Goal: Task Accomplishment & Management: Manage account settings

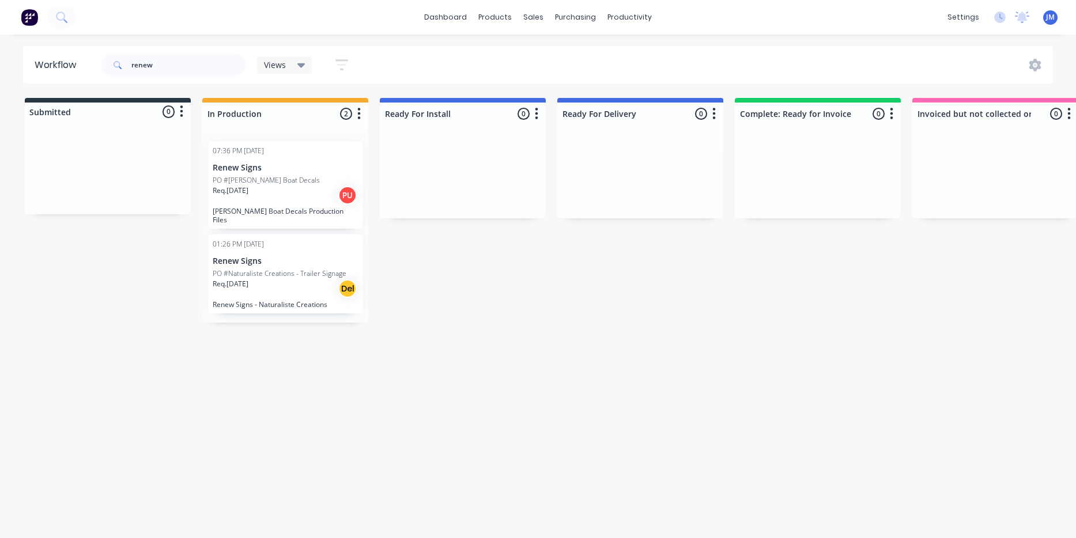
click at [179, 68] on input "renew" at bounding box center [188, 65] width 114 height 23
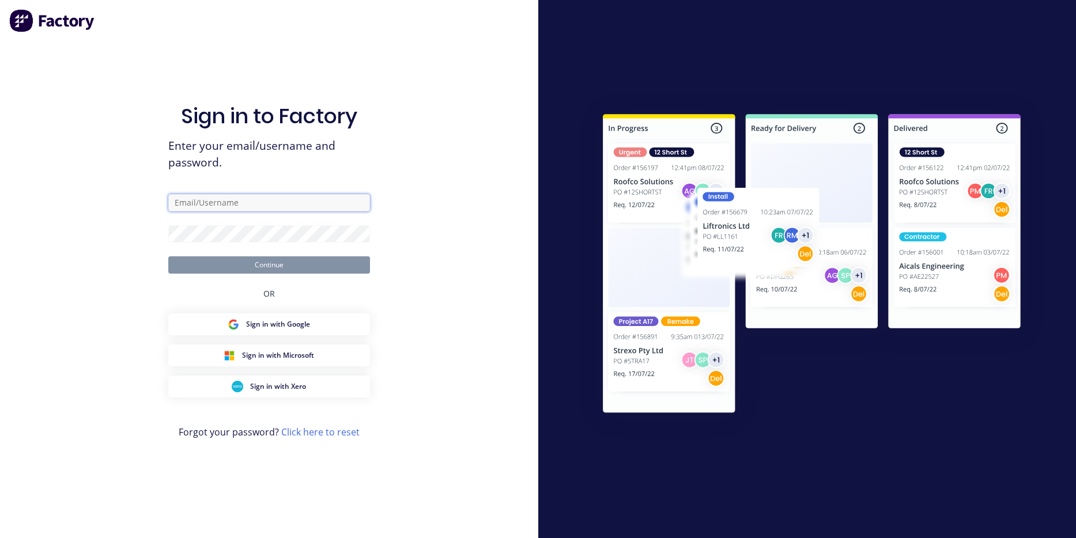
type input "[PERSON_NAME][EMAIL_ADDRESS][DOMAIN_NAME]"
click at [269, 265] on button "Continue" at bounding box center [269, 264] width 202 height 17
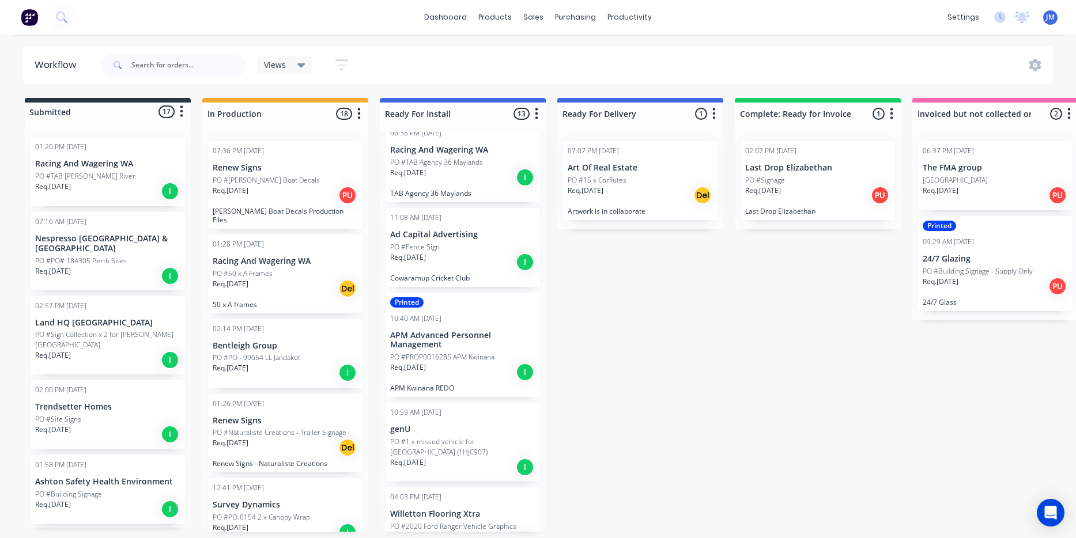
scroll to position [168, 0]
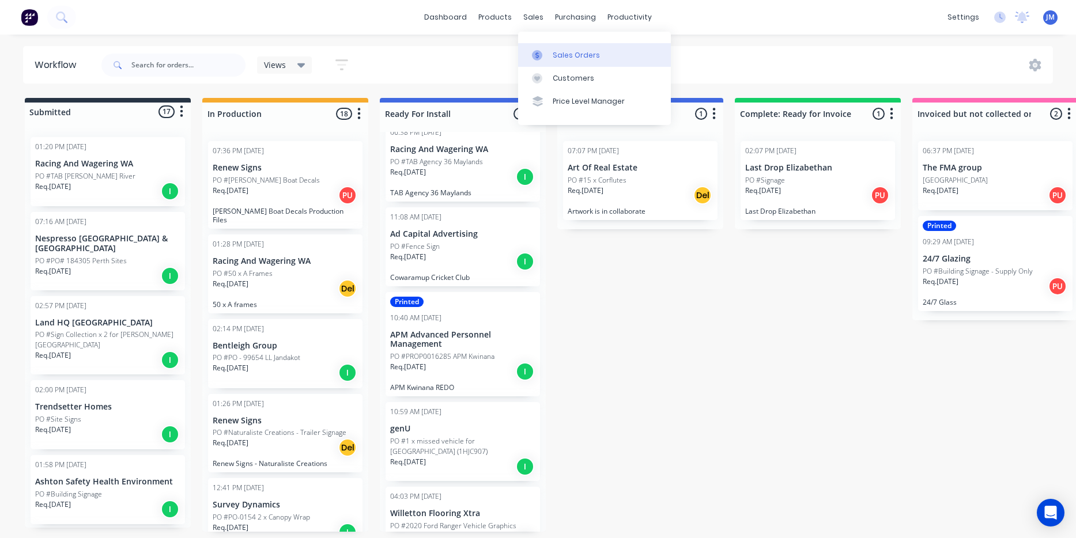
click at [560, 55] on div "Sales Orders" at bounding box center [576, 55] width 47 height 10
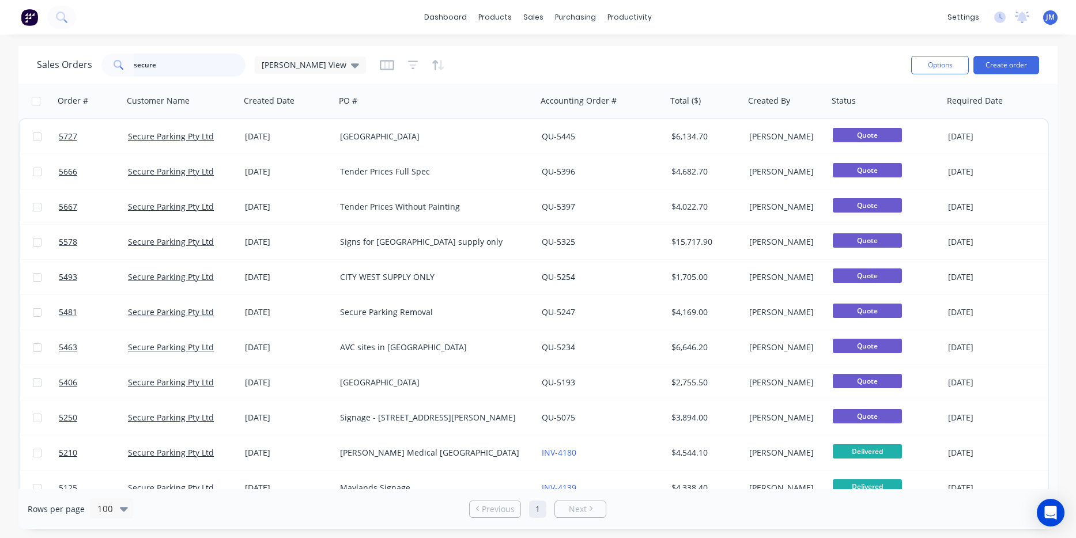
click at [167, 67] on input "secure" at bounding box center [190, 65] width 112 height 23
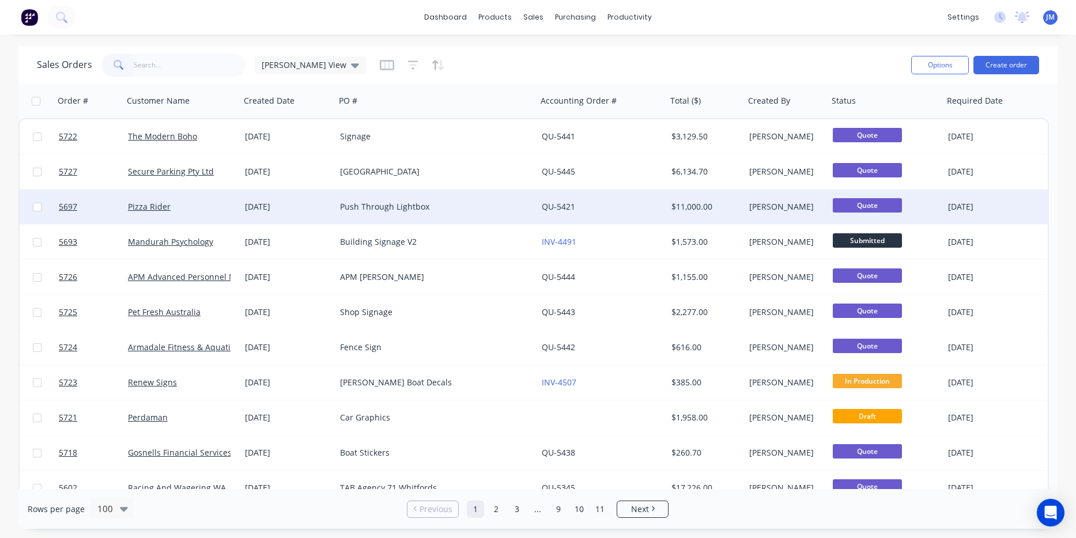
click at [380, 214] on div "Push Through Lightbox" at bounding box center [436, 207] width 202 height 35
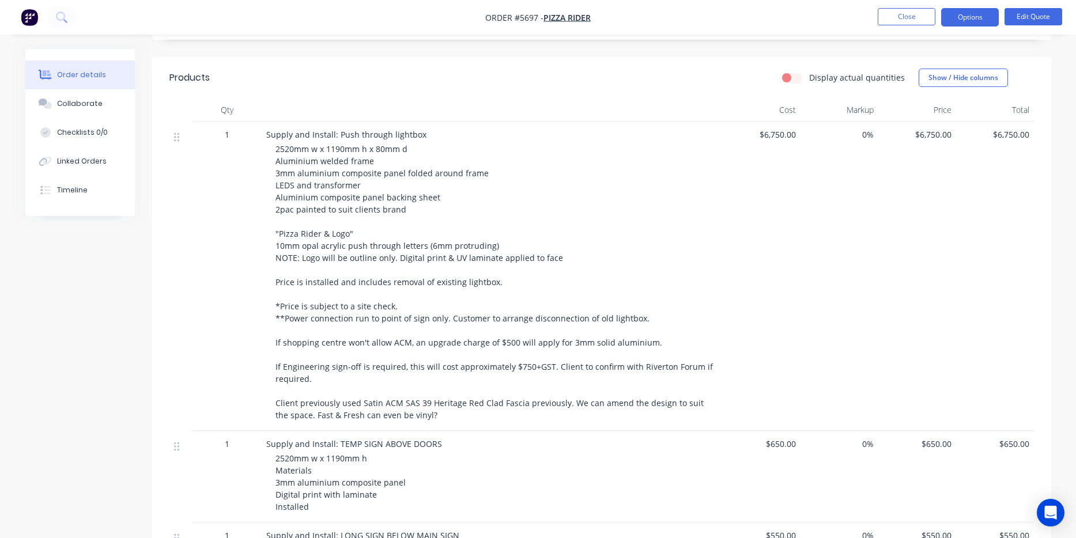
scroll to position [281, 0]
click at [1025, 22] on button "Edit Quote" at bounding box center [1034, 16] width 58 height 17
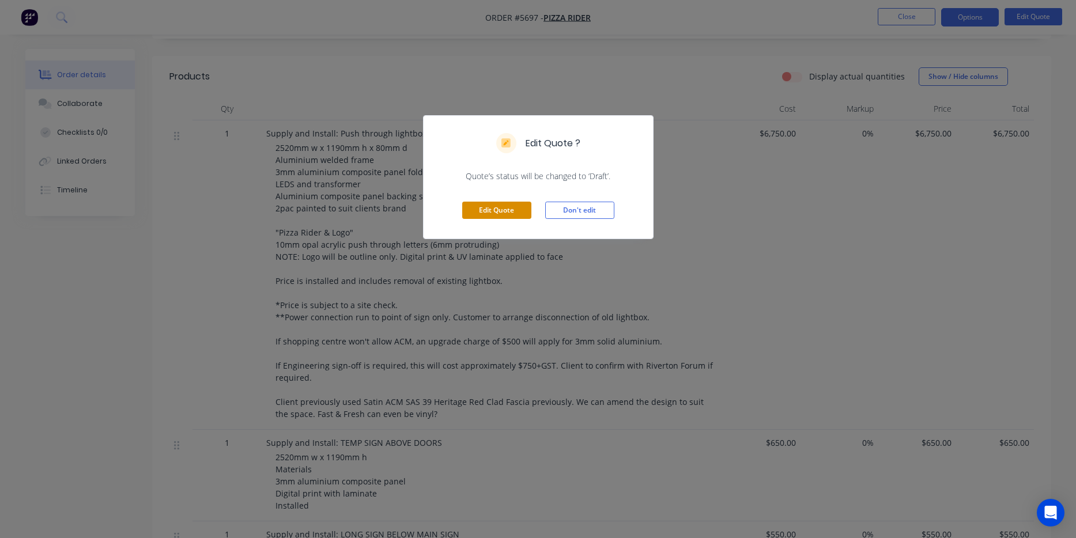
click at [489, 212] on button "Edit Quote" at bounding box center [496, 210] width 69 height 17
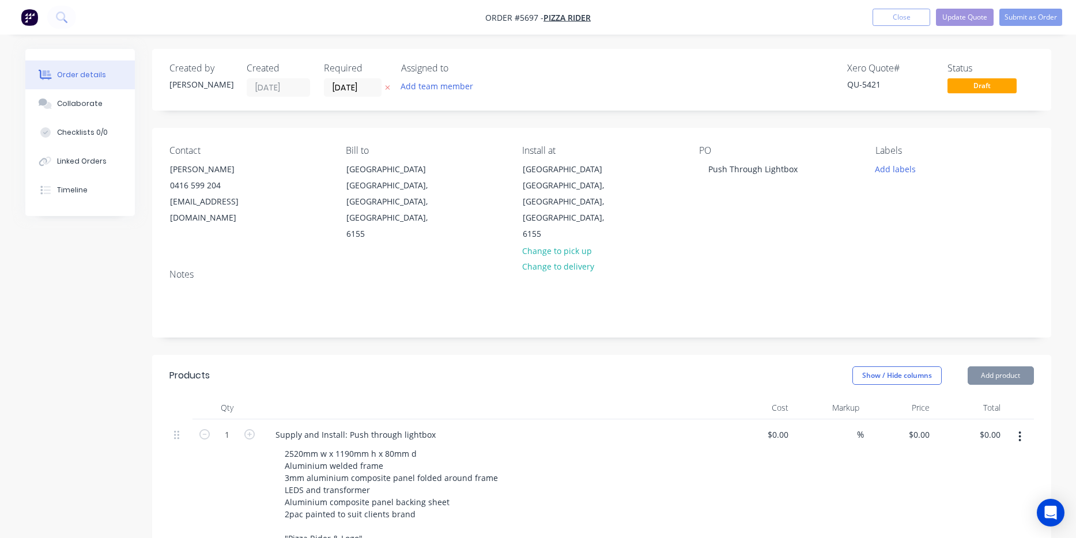
type input "$6,750.00"
type input "$650.00"
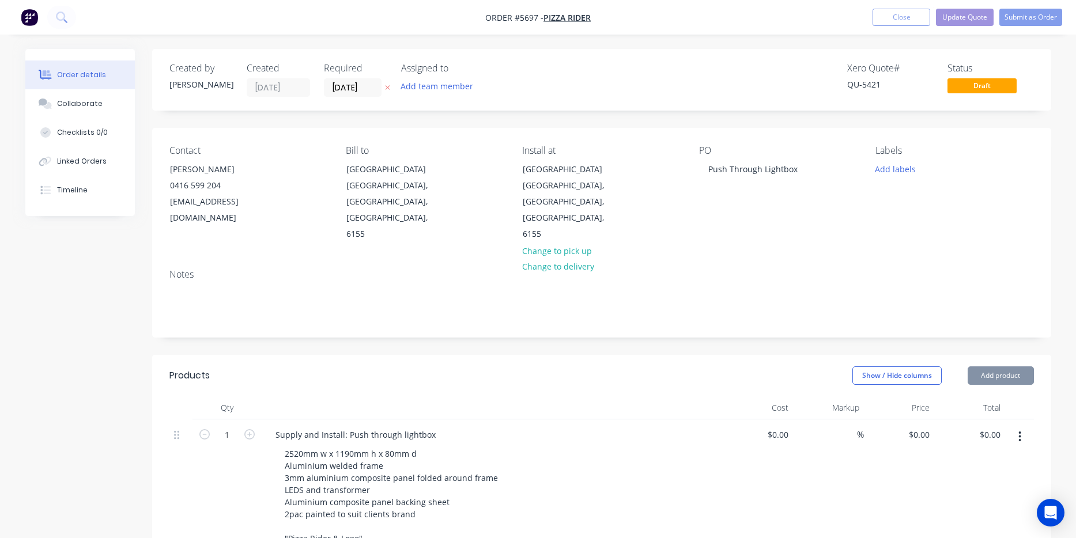
type input "$650.00"
type input "$550.00"
type input "$650.00"
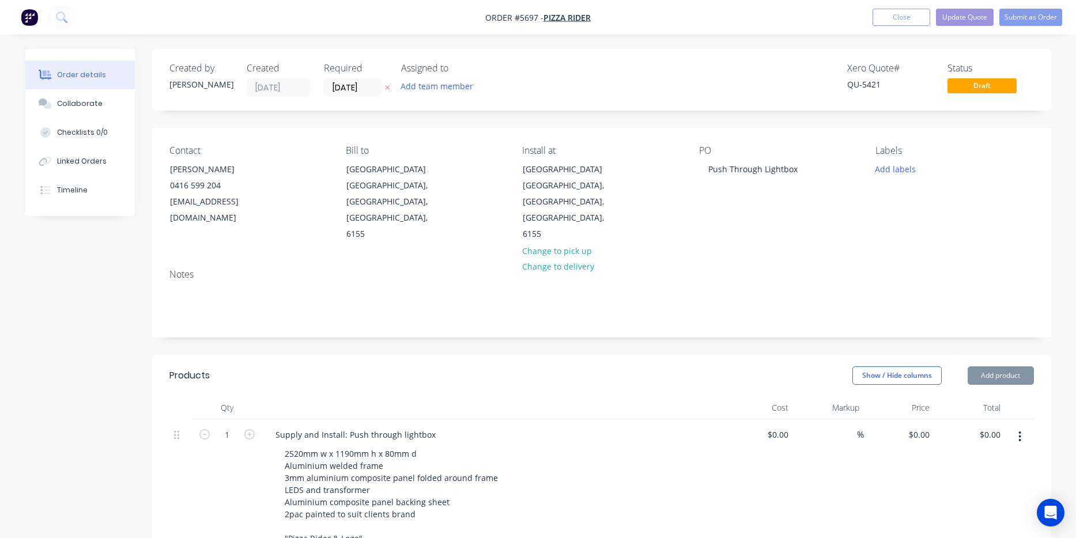
type input "$650.00"
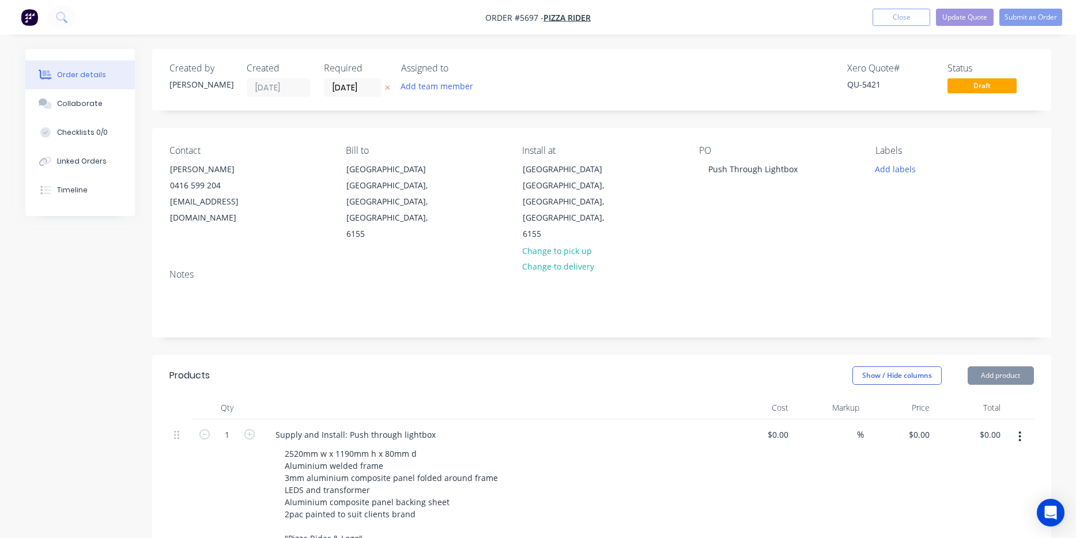
type input "$750.00"
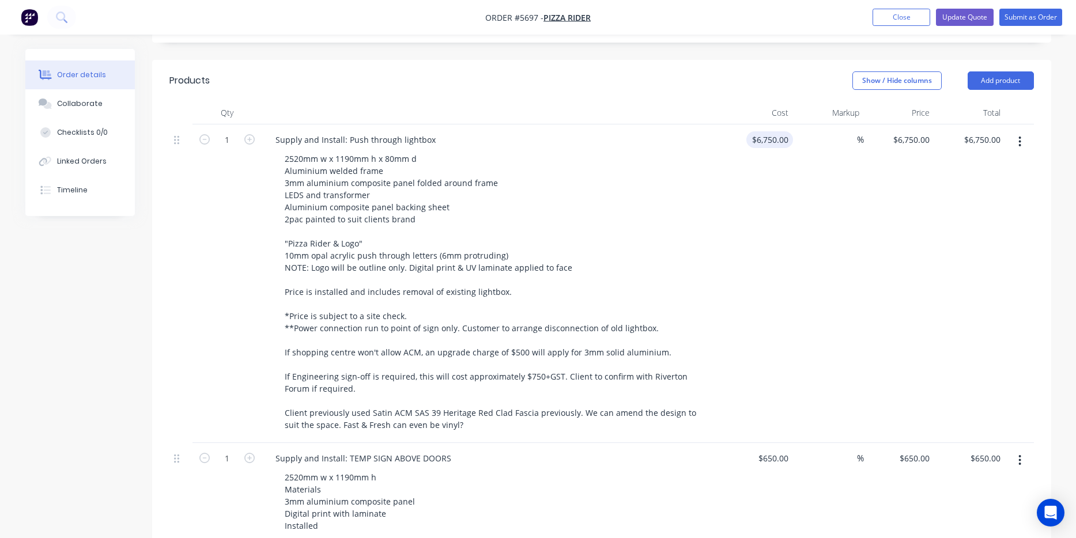
scroll to position [296, 0]
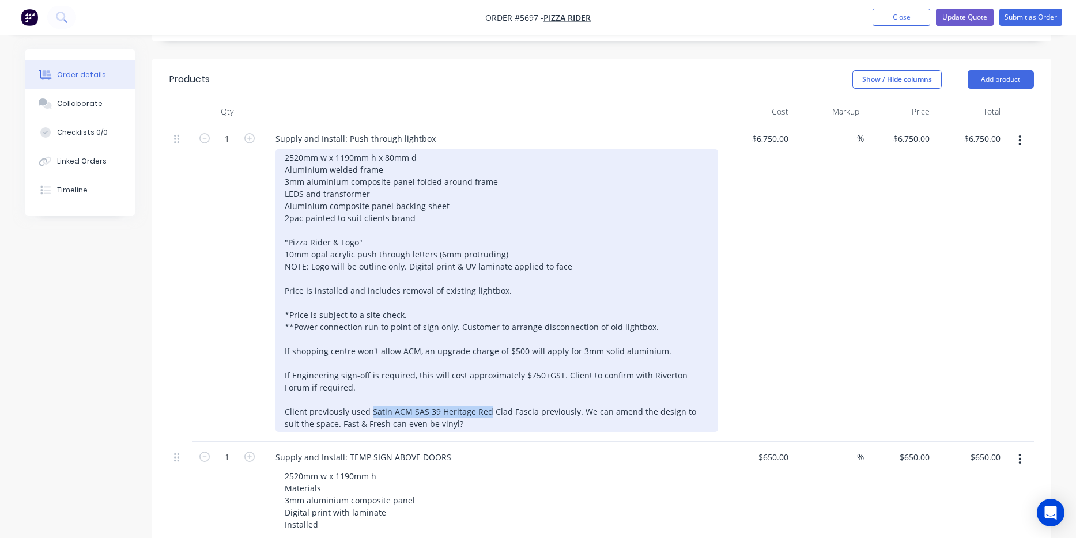
drag, startPoint x: 369, startPoint y: 398, endPoint x: 485, endPoint y: 394, distance: 115.3
click at [485, 394] on div "2520mm w x 1190mm h x 80mm d Aluminium welded frame 3mm aluminium composite pan…" at bounding box center [496, 290] width 443 height 283
copy div "Satin ACM SAS 39 Heritage Red"
drag, startPoint x: 284, startPoint y: 166, endPoint x: 412, endPoint y: 168, distance: 128.0
click at [412, 168] on div "2520mm w x 1190mm h x 80mm d Aluminium welded frame 3mm aluminium composite pan…" at bounding box center [496, 290] width 443 height 283
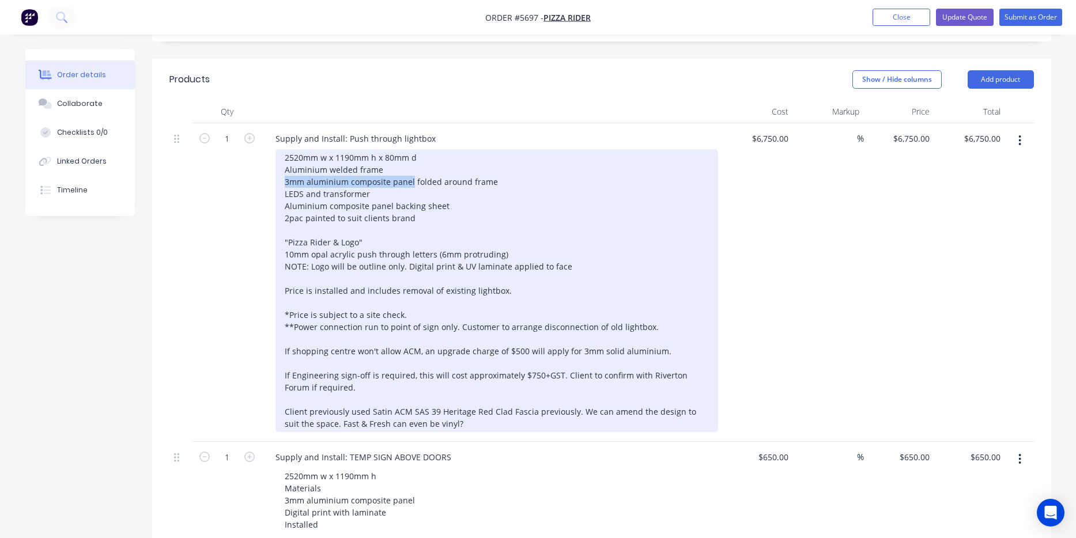
paste div
click at [416, 204] on div "2520mm w x 1190mm h x 80mm d Aluminium welded frame Satin ACM SAS 39 Heritage R…" at bounding box center [496, 290] width 443 height 283
click at [401, 216] on div "2520mm w x 1190mm h x 80mm d Aluminium welded frame Satin ACM SAS 39 Heritage R…" at bounding box center [496, 290] width 443 height 283
click at [413, 200] on div "2520mm w x 1190mm h x 80mm d Aluminium welded frame Satin ACM SAS 39 Heritage R…" at bounding box center [496, 290] width 443 height 283
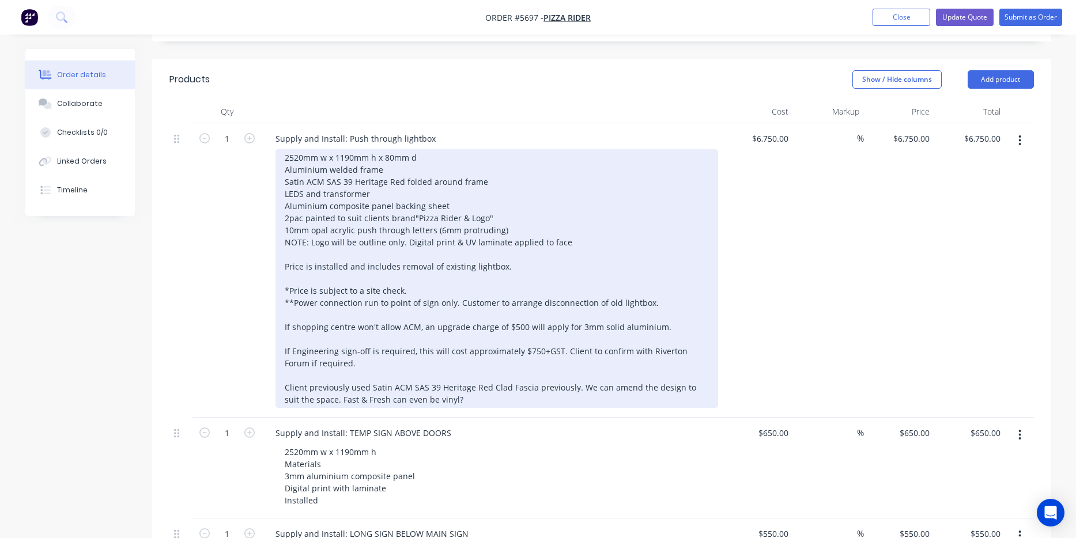
drag, startPoint x: 408, startPoint y: 358, endPoint x: 667, endPoint y: 411, distance: 264.0
click at [667, 408] on div "2520mm w x 1190mm h x 80mm d Aluminium welded frame Satin ACM SAS 39 Heritage R…" at bounding box center [496, 278] width 443 height 259
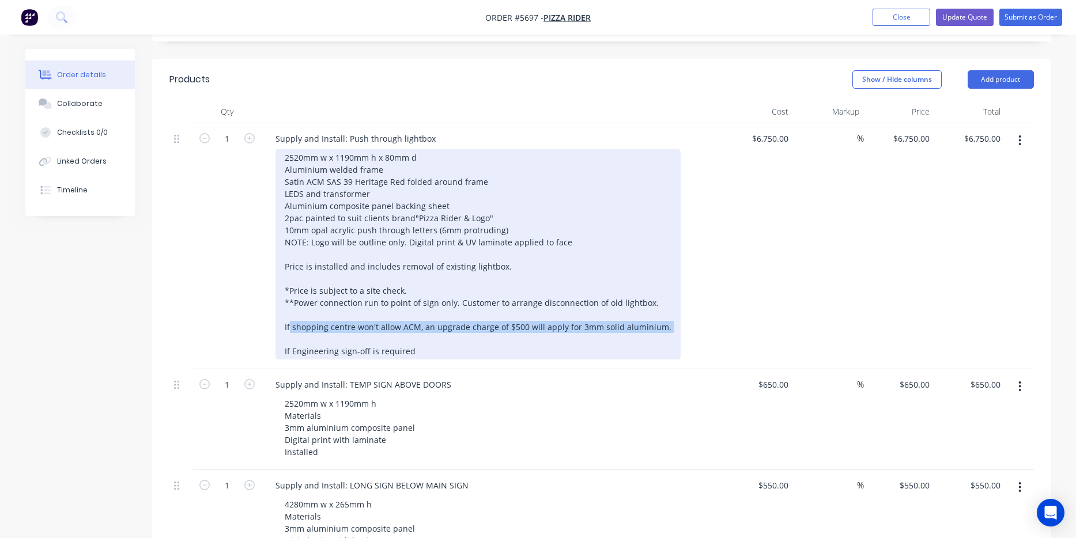
drag, startPoint x: 654, startPoint y: 335, endPoint x: 268, endPoint y: 336, distance: 386.1
click at [268, 336] on div "Supply and Install: Push through lightbox 2520mm w x 1190mm h x 80mm d Aluminiu…" at bounding box center [492, 246] width 461 height 246
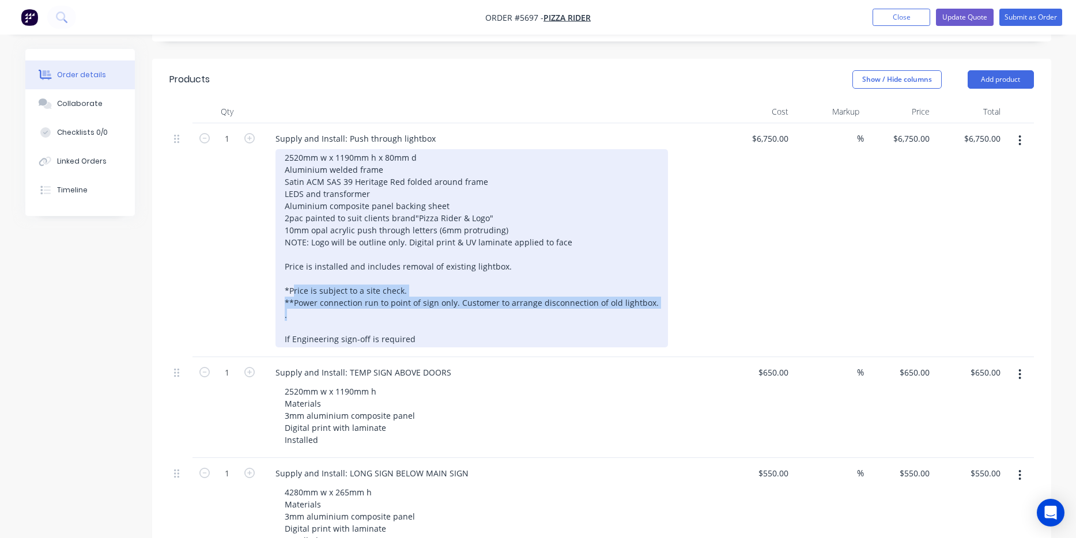
drag, startPoint x: 650, startPoint y: 308, endPoint x: 266, endPoint y: 299, distance: 383.4
click at [266, 299] on div "Supply and Install: Push through lightbox 2520mm w x 1190mm h x 80mm d Aluminiu…" at bounding box center [492, 240] width 461 height 234
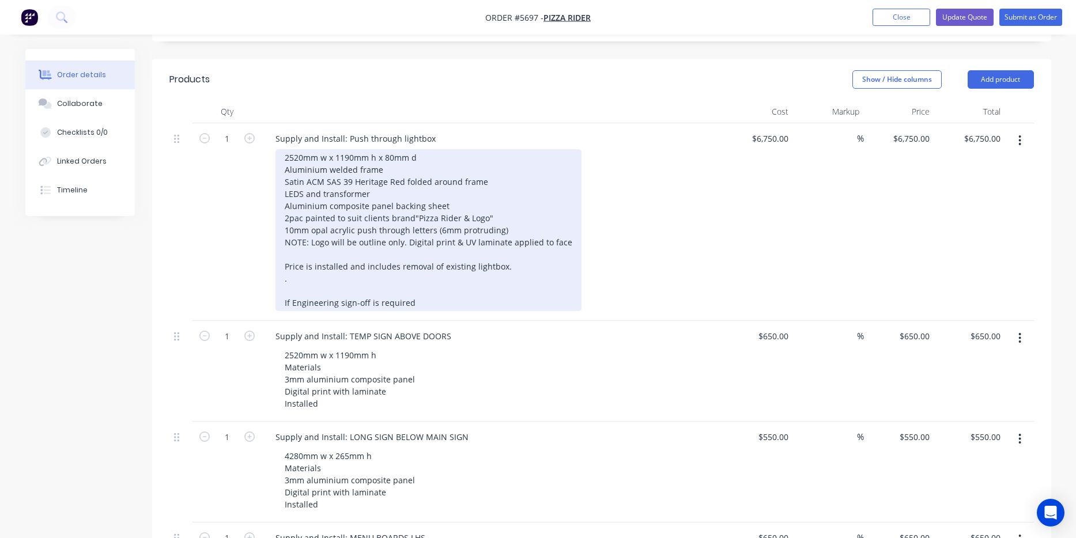
click at [283, 295] on div "2520mm w x 1190mm h x 80mm d Aluminium welded frame Satin ACM SAS 39 Heritage R…" at bounding box center [428, 230] width 306 height 162
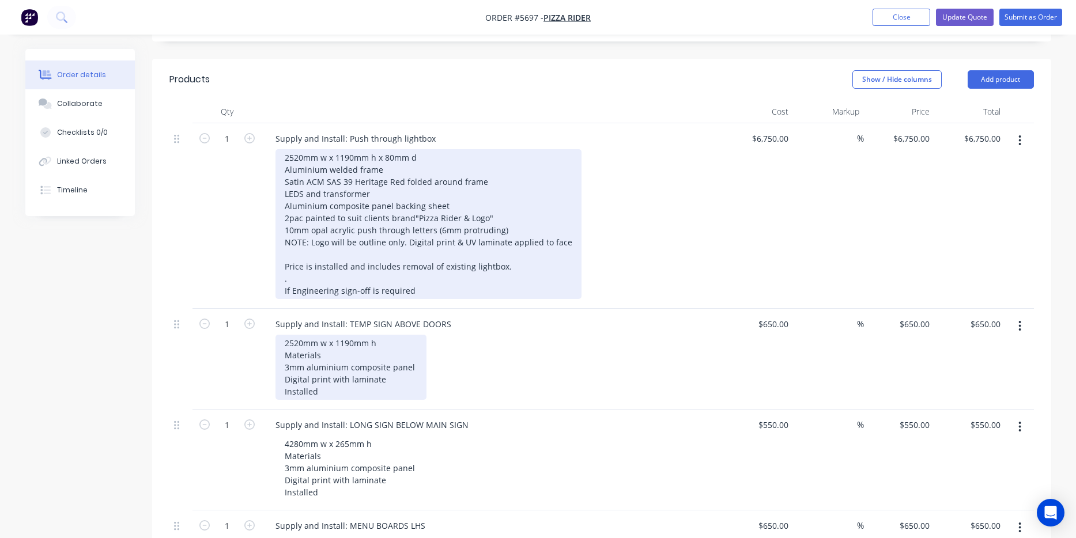
click at [292, 299] on div "2520mm w x 1190mm h x 80mm d Aluminium welded frame Satin ACM SAS 39 Heritage R…" at bounding box center [428, 224] width 306 height 150
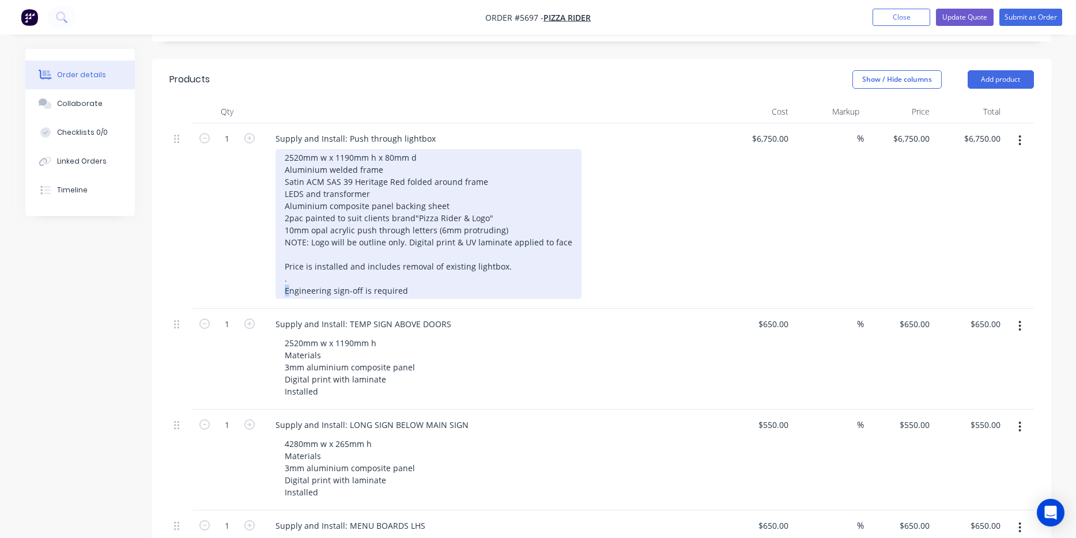
drag, startPoint x: 288, startPoint y: 289, endPoint x: 273, endPoint y: 289, distance: 14.4
click at [273, 289] on div "Supply and Install: Push through lightbox 2520mm w x 1190mm h x 80mm d Aluminiu…" at bounding box center [492, 216] width 461 height 186
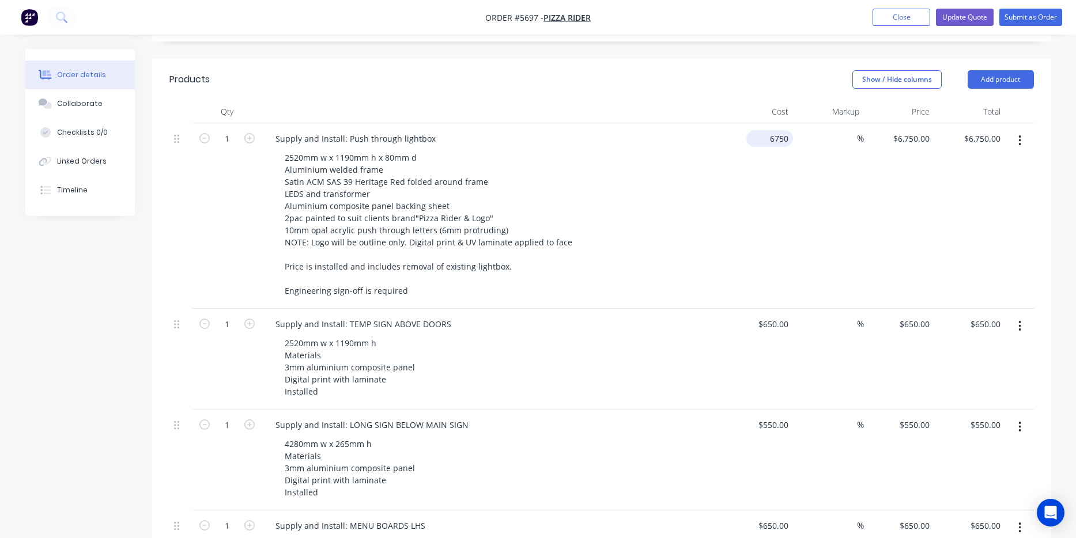
click at [772, 130] on input "6750" at bounding box center [772, 138] width 42 height 17
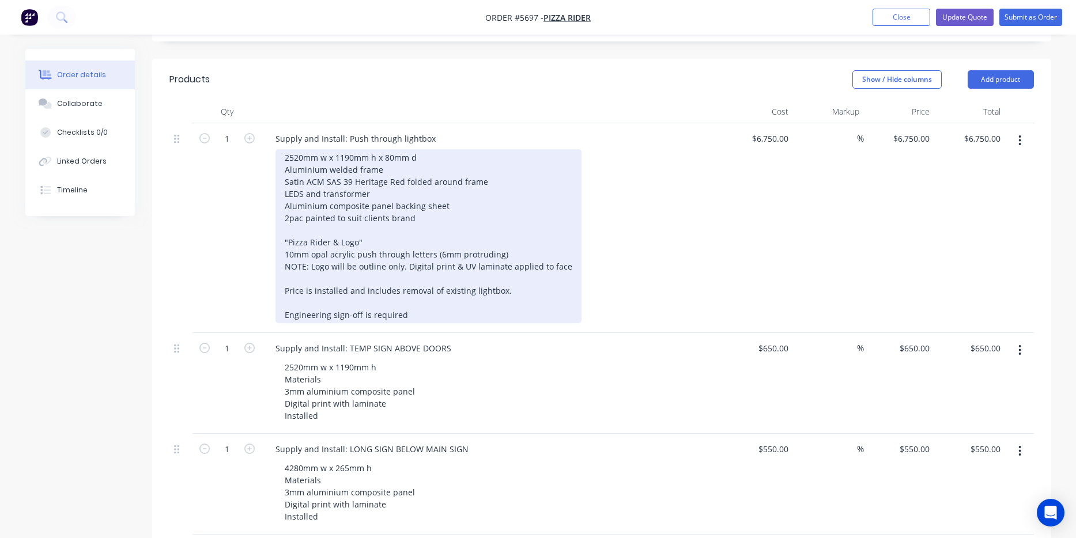
click at [431, 206] on div "2520mm w x 1190mm h x 80mm d Aluminium welded frame Satin ACM SAS 39 Heritage R…" at bounding box center [428, 236] width 306 height 174
click at [414, 203] on div "2520mm w x 1190mm h x 80mm d Aluminium welded frame Satin ACM SAS 39 Heritage R…" at bounding box center [428, 236] width 306 height 174
drag, startPoint x: 383, startPoint y: 203, endPoint x: 252, endPoint y: 204, distance: 130.8
click at [252, 204] on div "1 Supply and Install: Push through lightbox 2520mm w x 1190mm h x 80mm d Alumin…" at bounding box center [601, 228] width 865 height 210
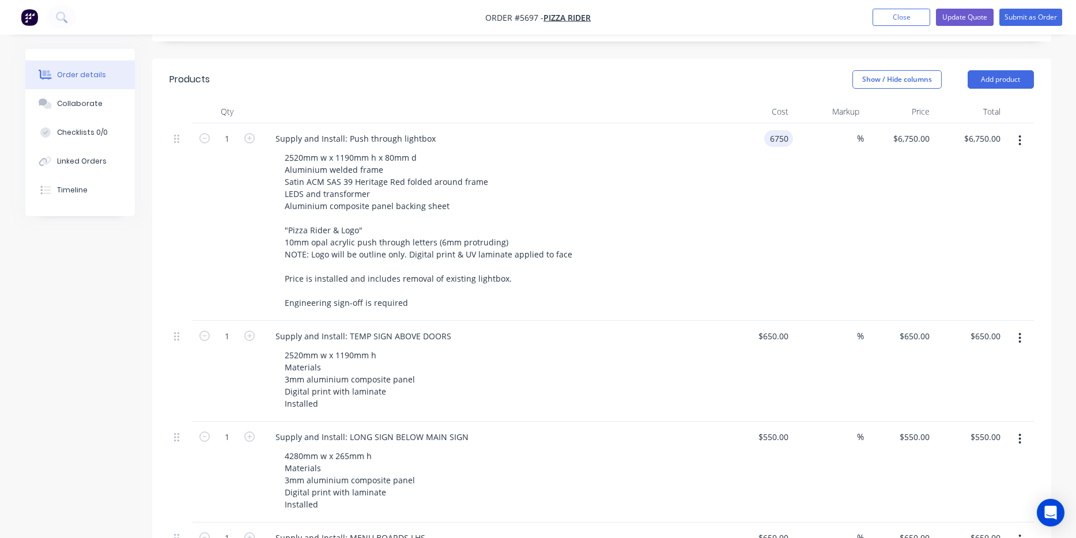
click at [773, 130] on input "6750" at bounding box center [781, 138] width 24 height 17
type input "$7,500.00"
click at [656, 246] on div "2520mm w x 1190mm h x 80mm d Aluminium welded frame Satin ACM SAS 39 Heritage R…" at bounding box center [496, 230] width 443 height 162
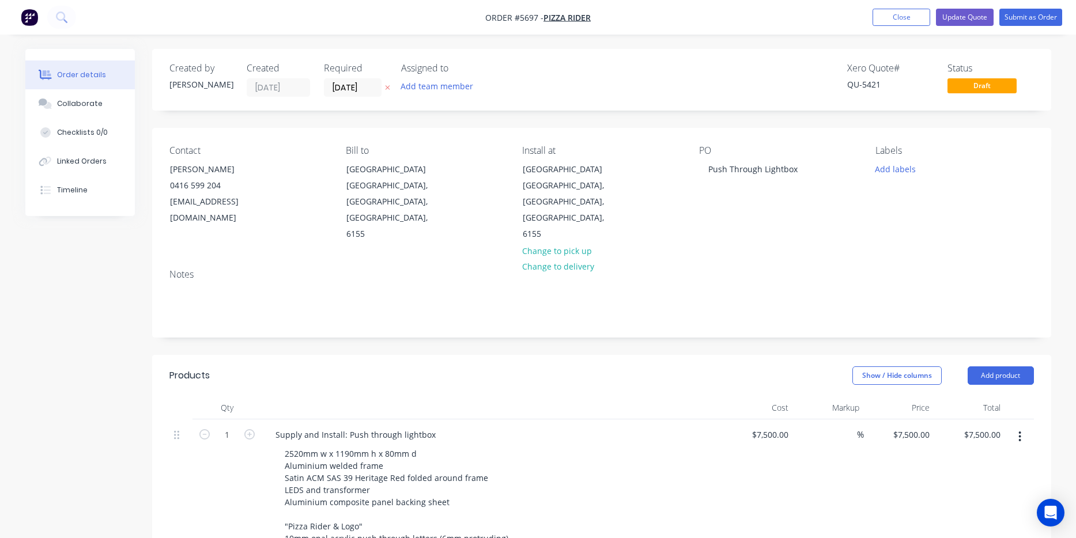
scroll to position [0, 0]
click at [956, 17] on button "Update Quote" at bounding box center [965, 17] width 58 height 17
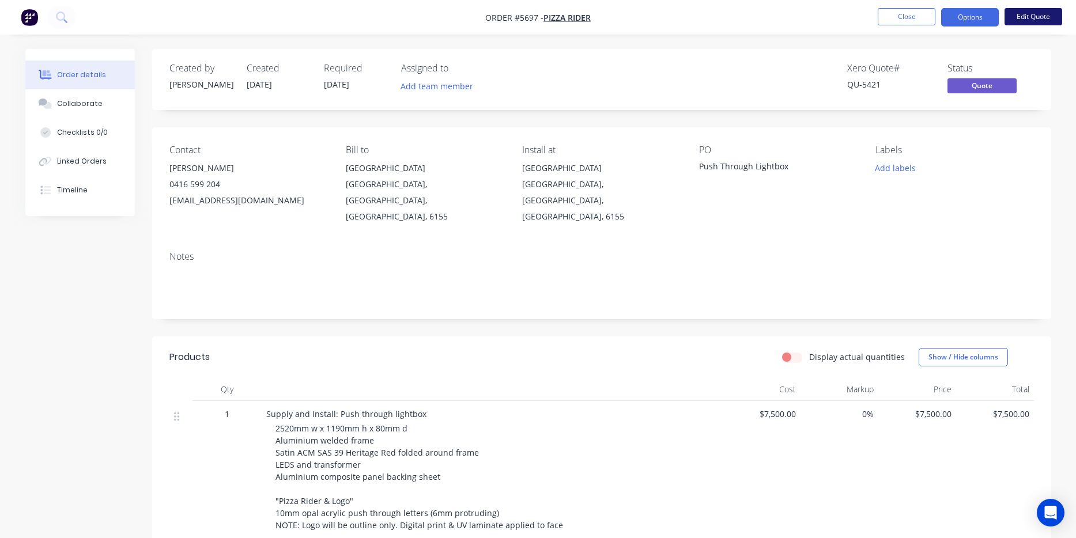
click at [1047, 16] on button "Edit Quote" at bounding box center [1034, 16] width 58 height 17
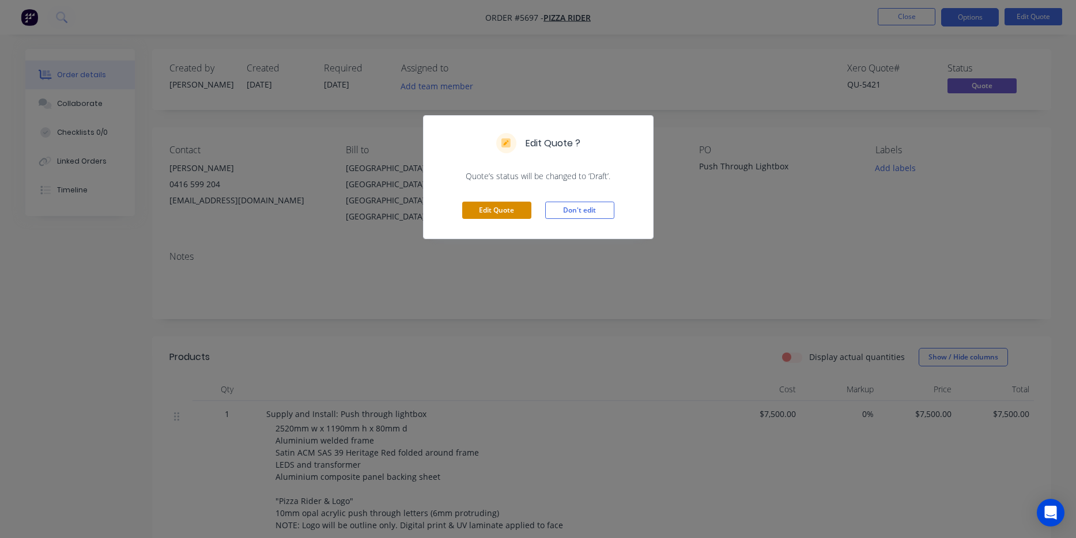
click at [484, 217] on button "Edit Quote" at bounding box center [496, 210] width 69 height 17
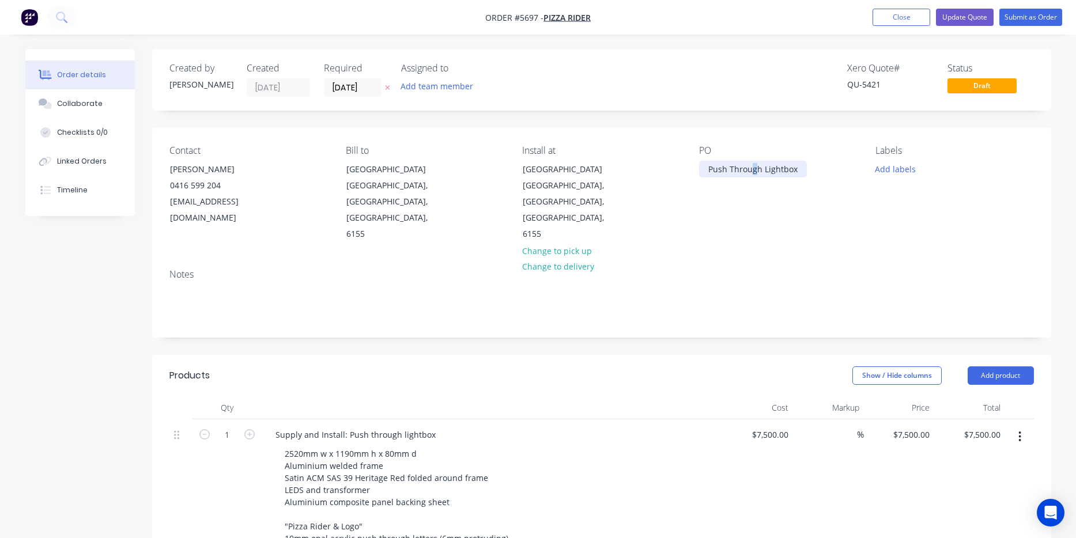
click at [753, 173] on div "Push Through Lightbox" at bounding box center [753, 169] width 108 height 17
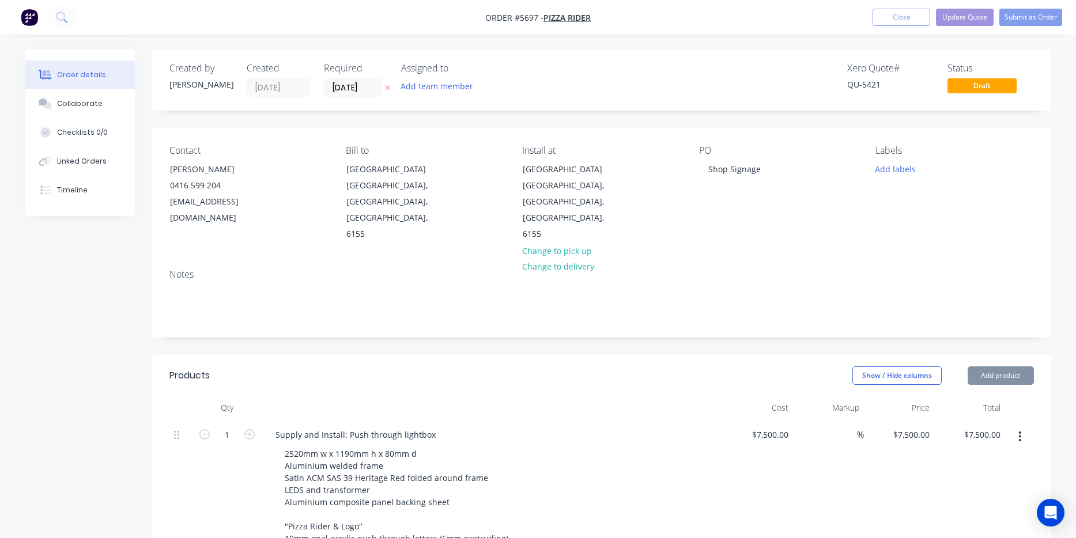
click at [745, 214] on div "PO Shop Signage" at bounding box center [778, 193] width 158 height 97
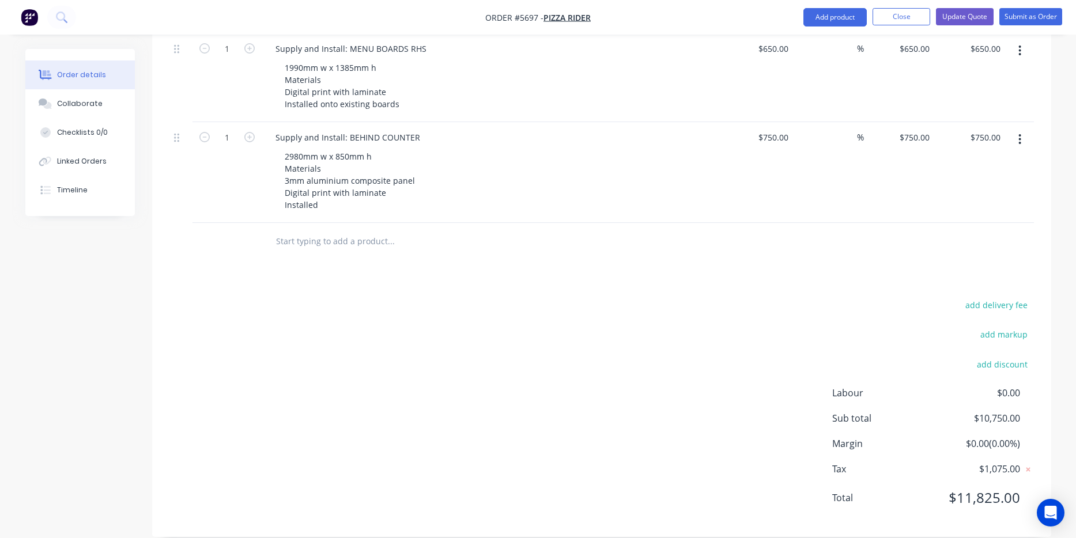
scroll to position [874, 0]
click at [959, 25] on li "Update Quote" at bounding box center [965, 17] width 58 height 18
click at [958, 18] on button "Update Quote" at bounding box center [965, 16] width 58 height 17
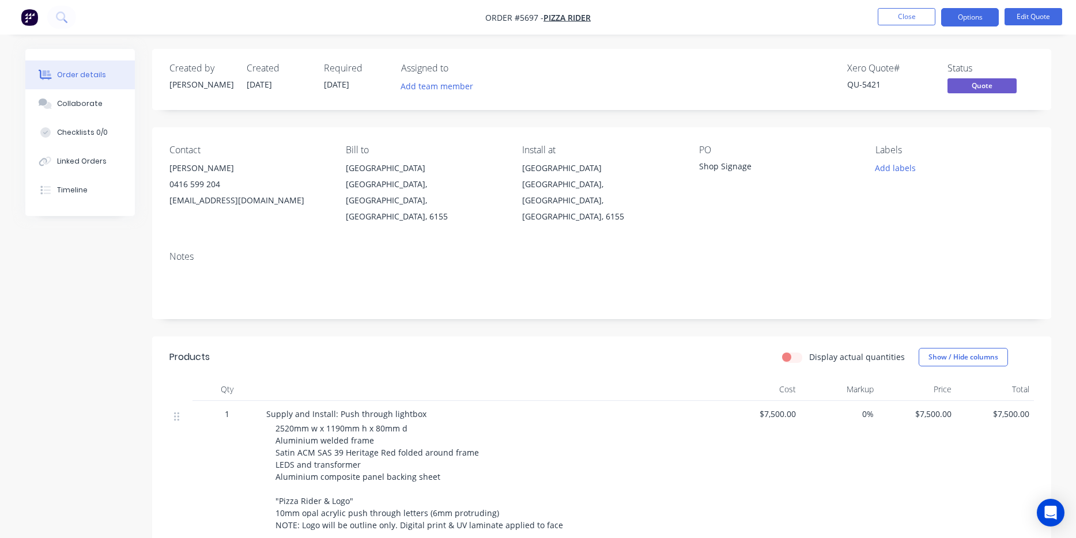
scroll to position [0, 0]
click at [968, 16] on button "Options" at bounding box center [970, 17] width 58 height 18
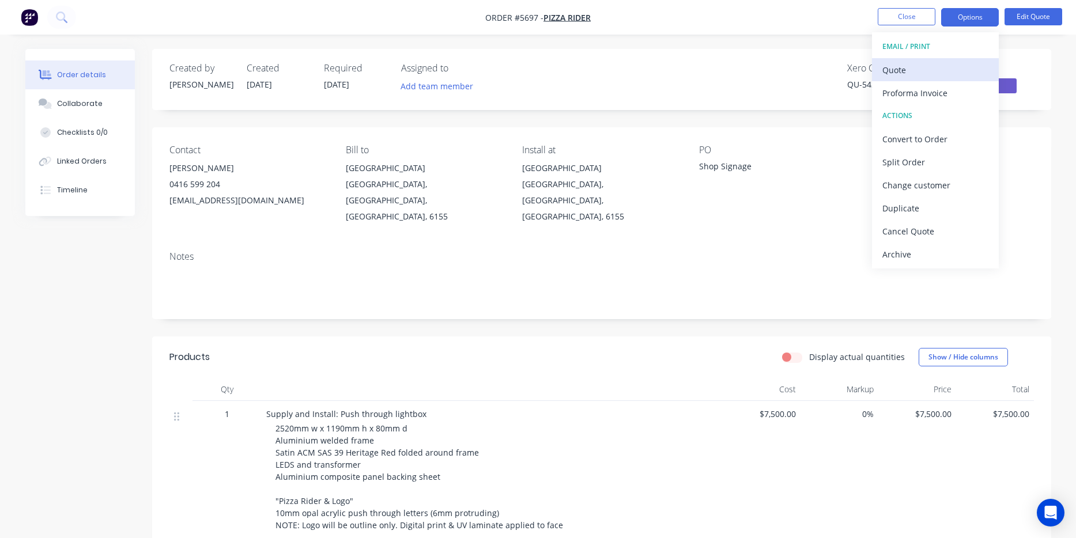
click at [955, 69] on div "Quote" at bounding box center [935, 70] width 106 height 17
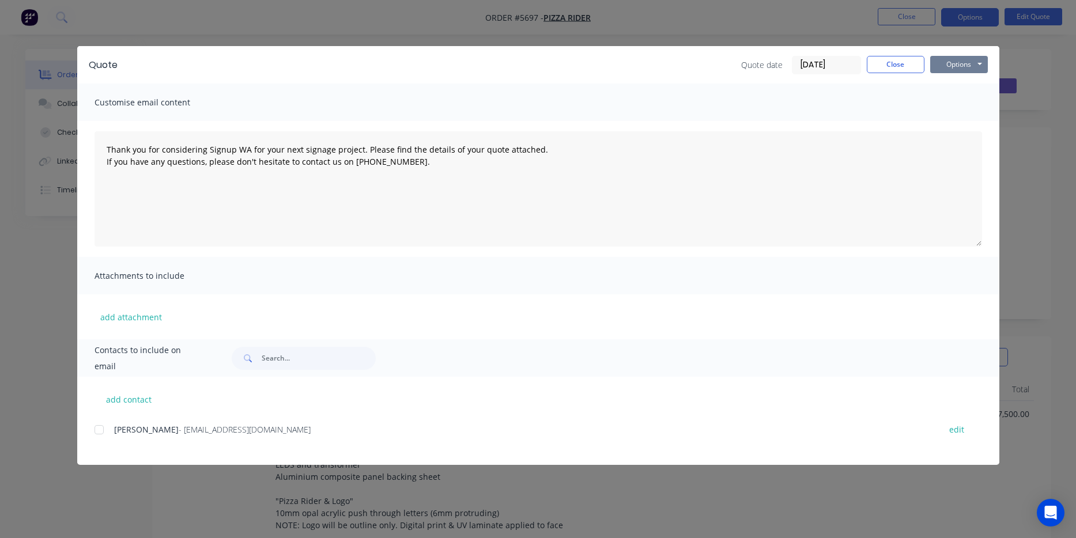
click at [953, 69] on button "Options" at bounding box center [959, 64] width 58 height 17
click at [956, 102] on button "Print" at bounding box center [967, 104] width 74 height 19
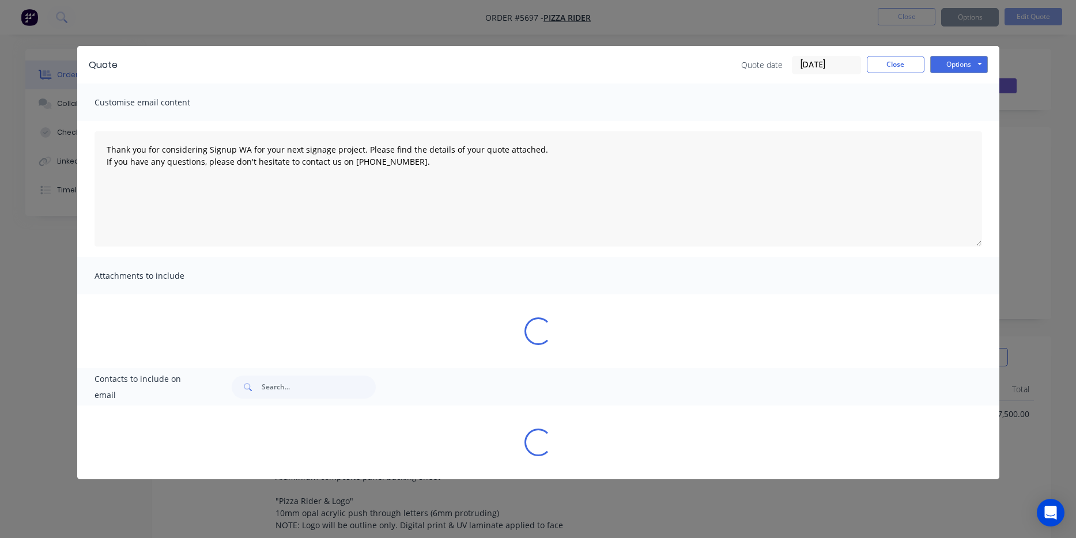
type textarea "Thank you for considering Signup WA for your next signage project. Please find …"
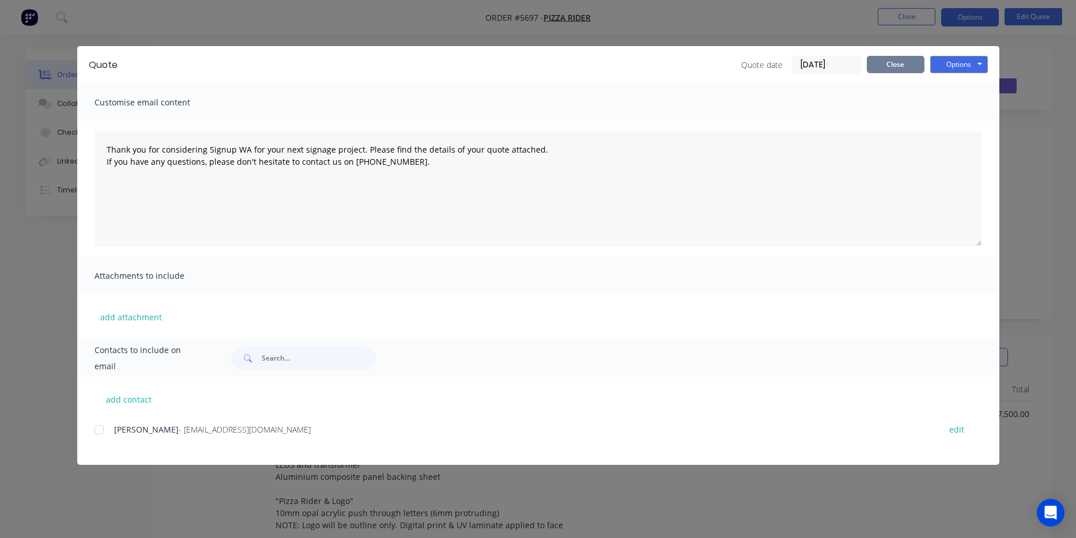
click at [880, 63] on button "Close" at bounding box center [896, 64] width 58 height 17
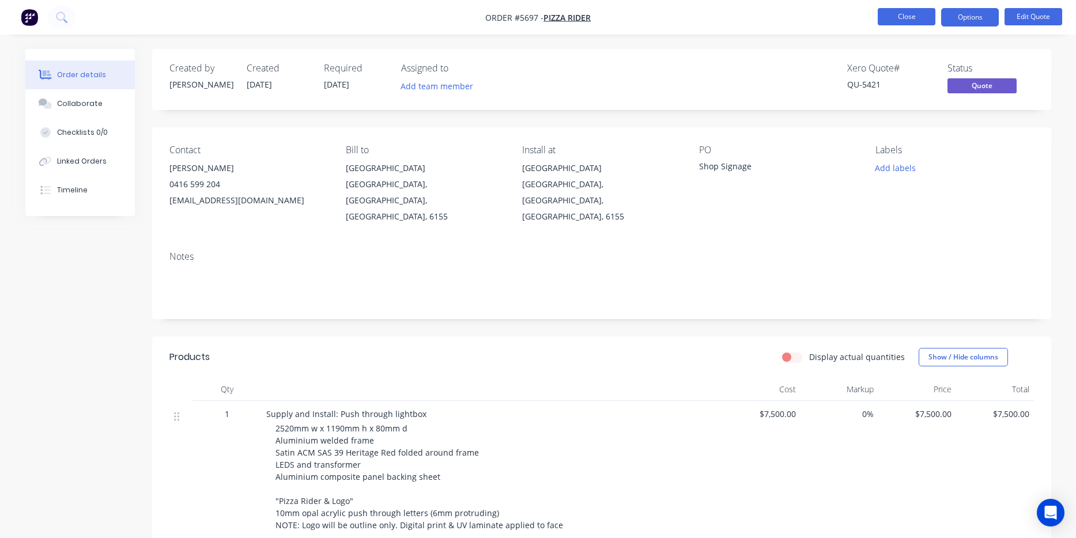
click at [896, 10] on button "Close" at bounding box center [907, 16] width 58 height 17
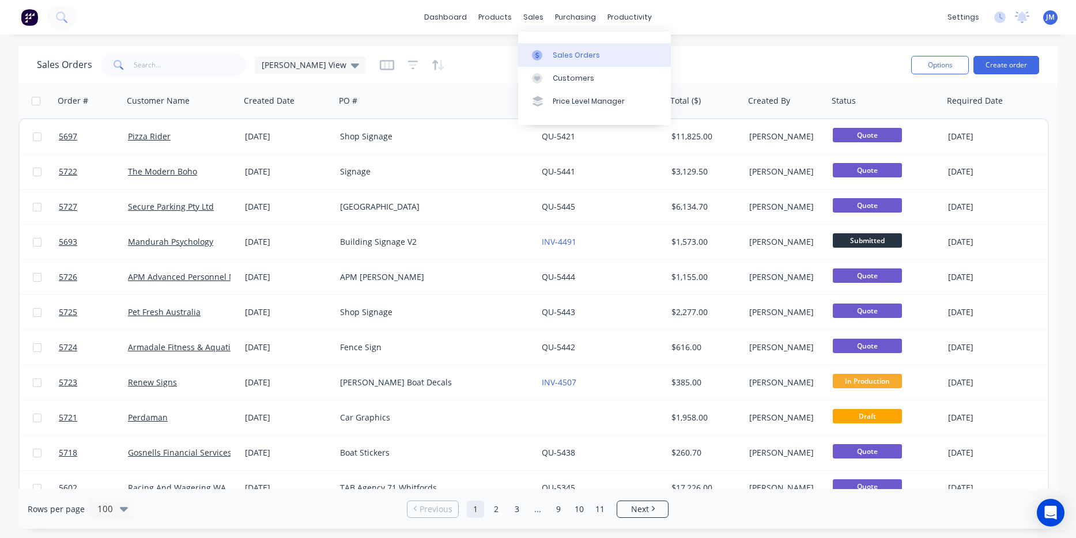
click at [555, 48] on link "Sales Orders" at bounding box center [594, 54] width 153 height 23
click at [149, 70] on input "text" at bounding box center [190, 65] width 112 height 23
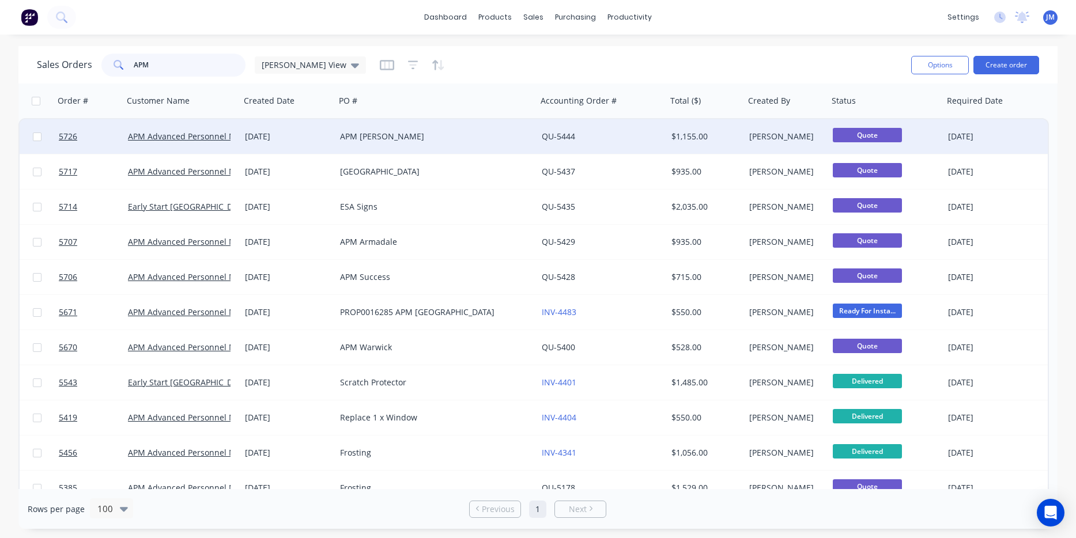
type input "APM"
click at [239, 136] on div "APM Advanced Personnel Management" at bounding box center [181, 136] width 117 height 35
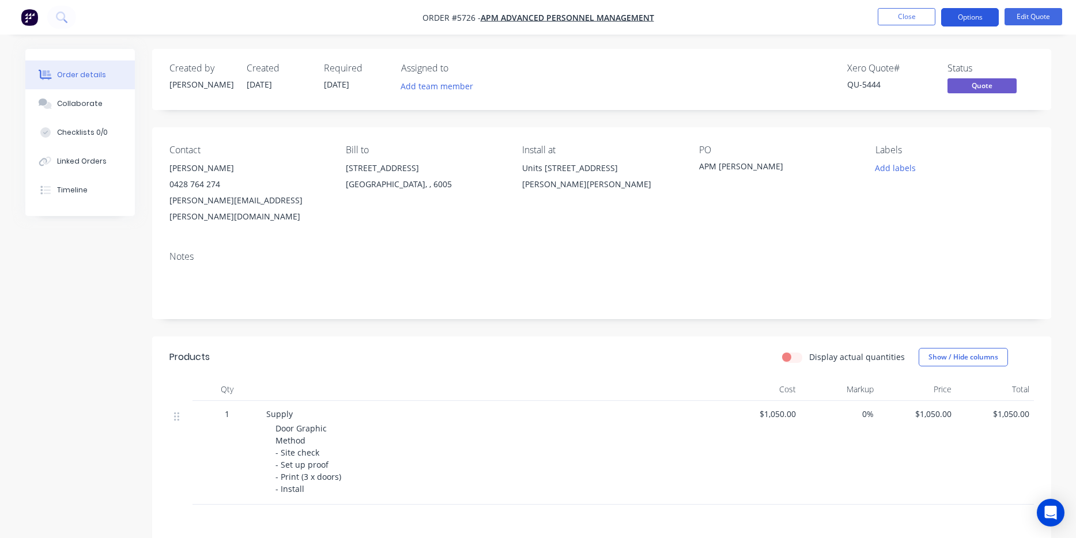
click at [985, 20] on button "Options" at bounding box center [970, 17] width 58 height 18
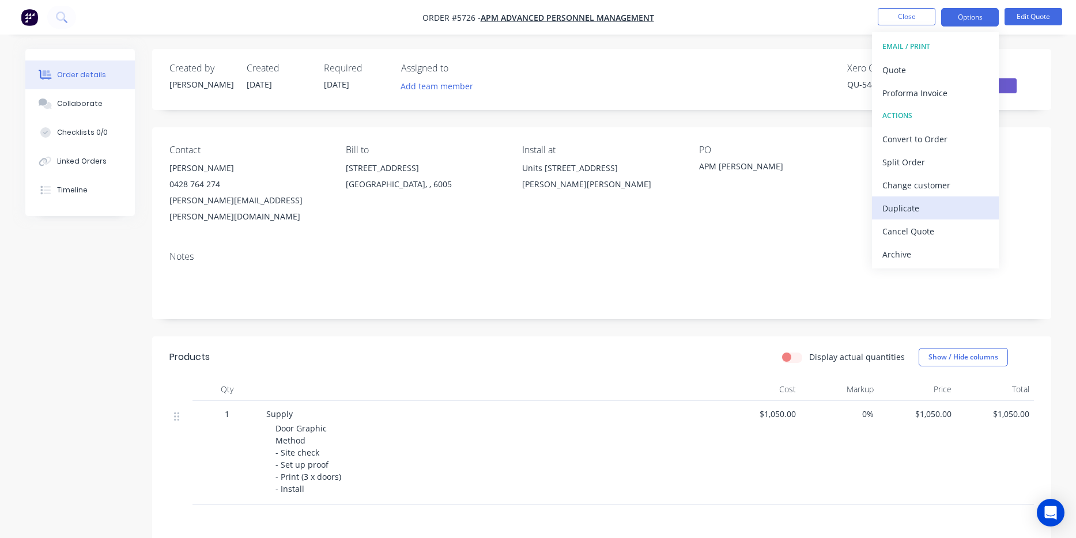
click at [958, 214] on div "Duplicate" at bounding box center [935, 208] width 106 height 17
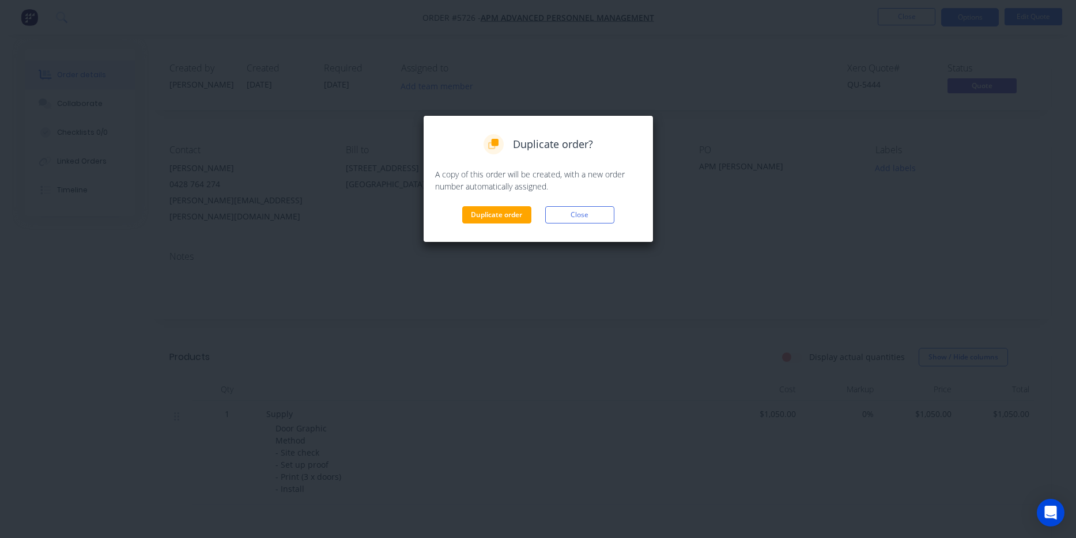
click at [476, 226] on div "Duplicate order? A copy of this order will be created, with a new order number …" at bounding box center [538, 178] width 231 height 127
click at [484, 214] on button "Duplicate order" at bounding box center [496, 214] width 69 height 17
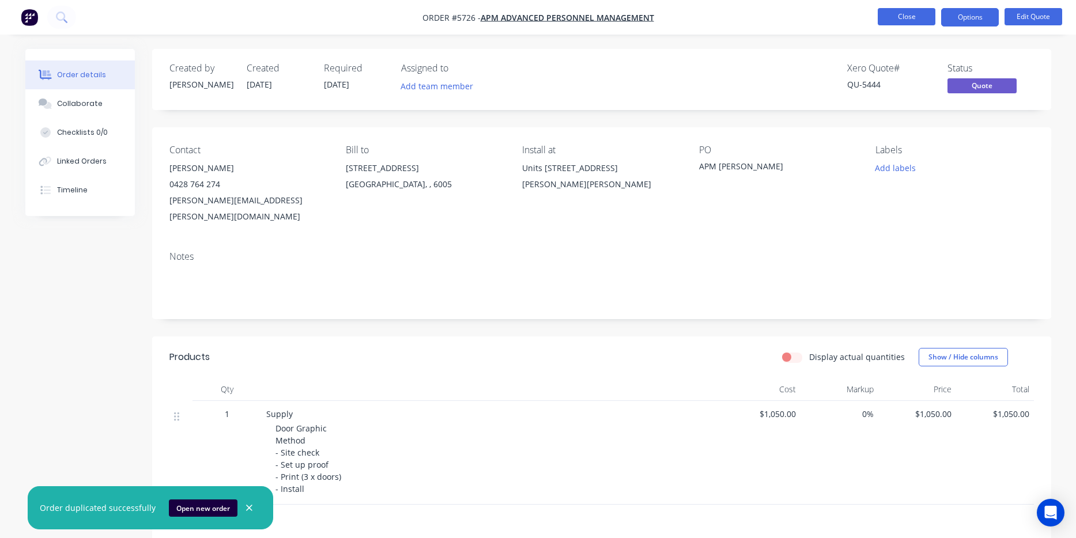
click at [920, 23] on button "Close" at bounding box center [907, 16] width 58 height 17
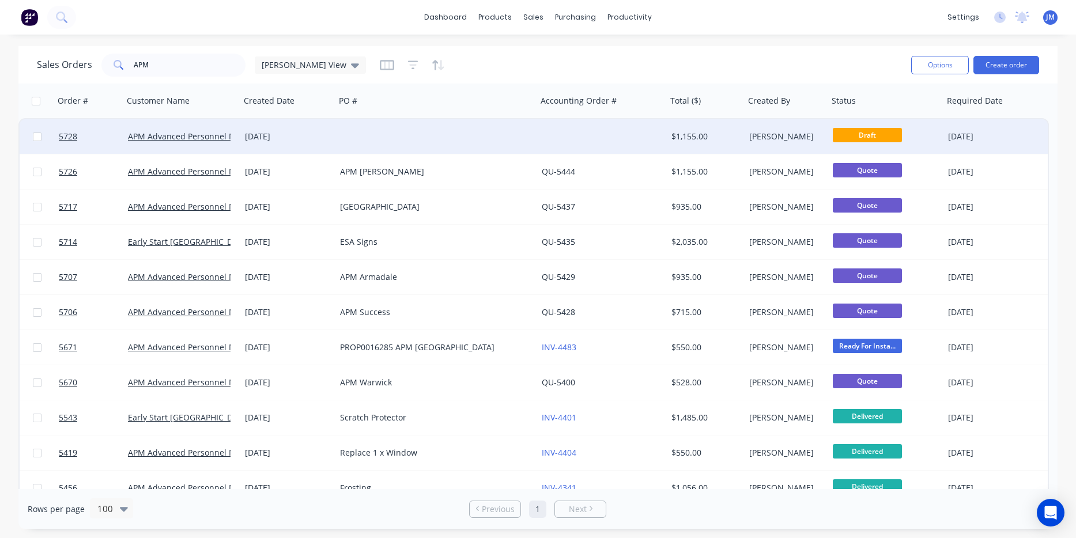
click at [421, 127] on div at bounding box center [436, 136] width 202 height 35
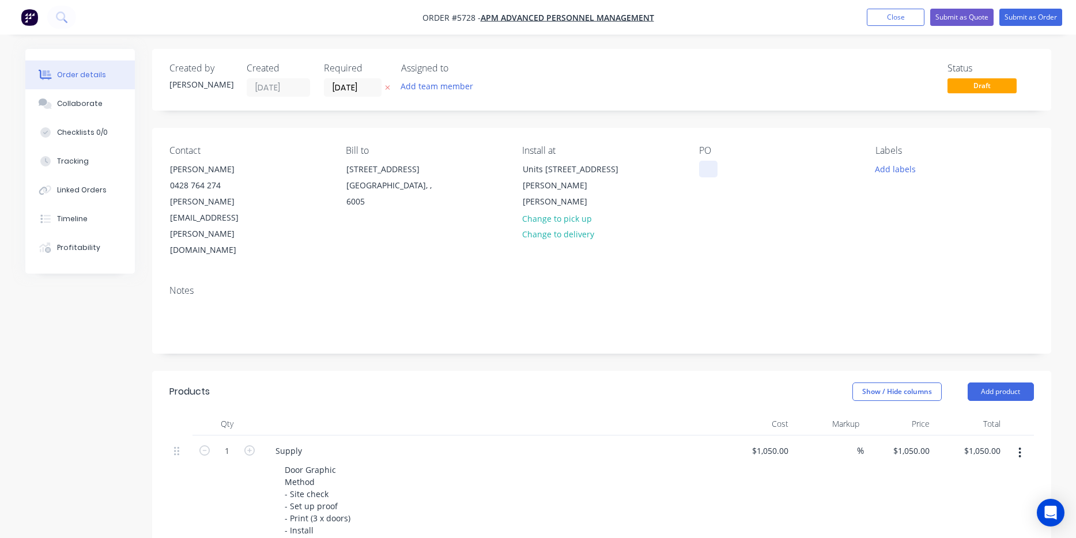
click at [713, 173] on div at bounding box center [708, 169] width 18 height 17
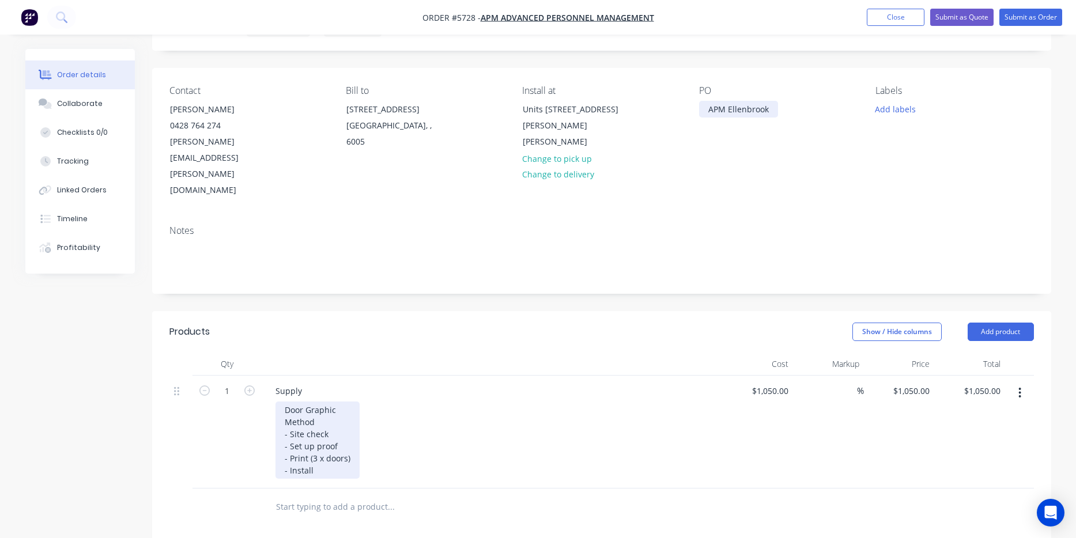
scroll to position [65, 0]
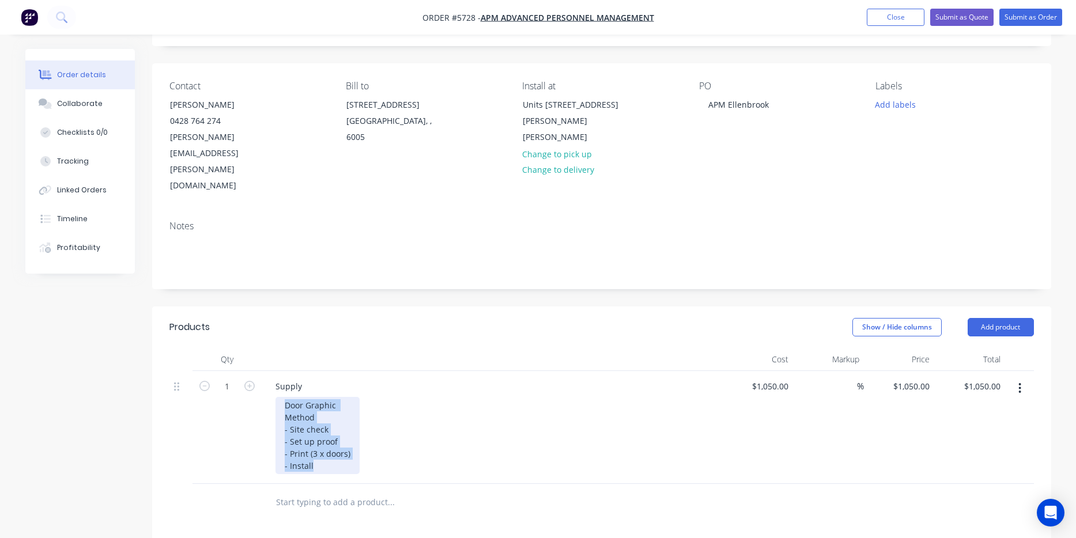
drag, startPoint x: 323, startPoint y: 423, endPoint x: 247, endPoint y: 353, distance: 104.0
click at [247, 371] on div "1 Supply Door Graphic Method - Site check - Set up proof - Print (3 x doors) - …" at bounding box center [601, 427] width 865 height 113
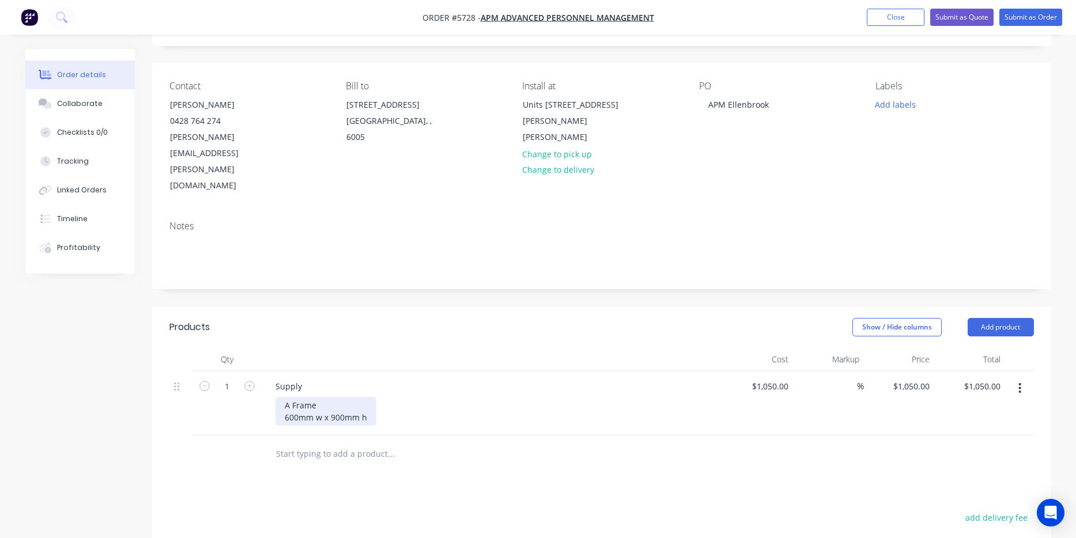
click at [283, 397] on div "A Frame 600mm w x 900mm h" at bounding box center [325, 411] width 101 height 29
click at [770, 378] on input "1050" at bounding box center [772, 386] width 42 height 17
type input "$300.00"
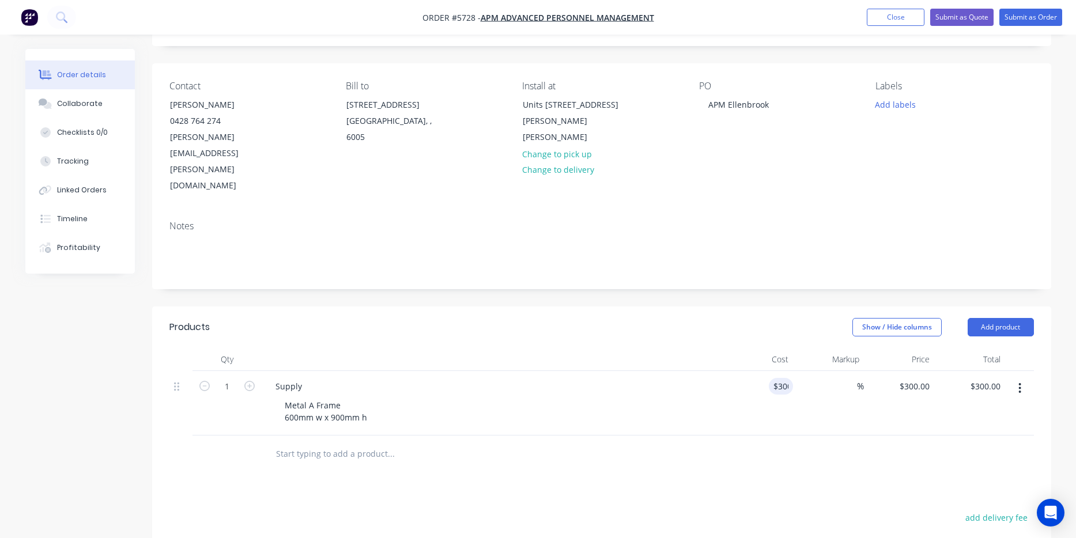
click at [710, 436] on div at bounding box center [601, 454] width 865 height 37
click at [359, 443] on input "text" at bounding box center [390, 454] width 231 height 23
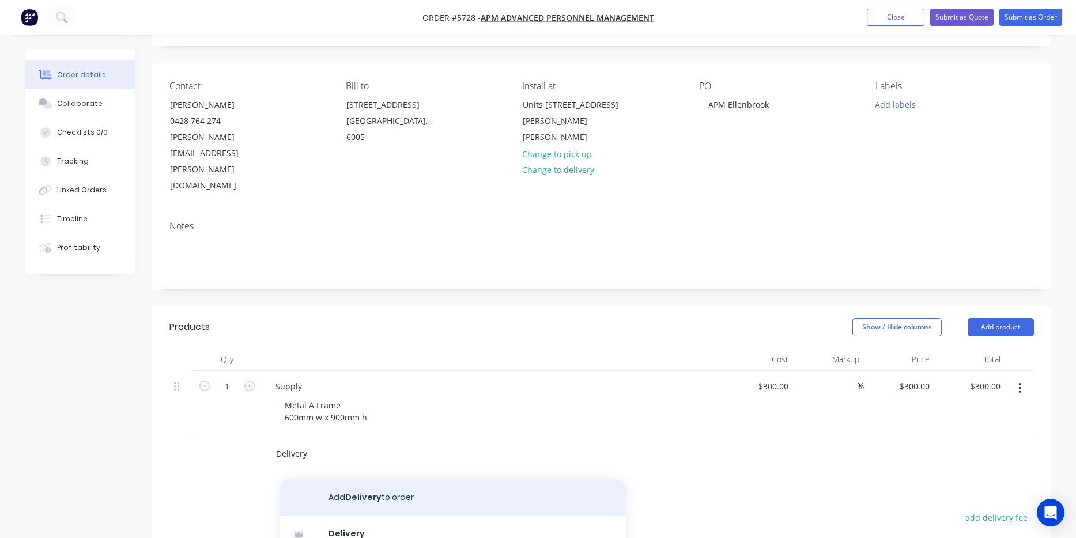
type input "Delivery"
click at [386, 480] on button "Add Delivery to order" at bounding box center [453, 498] width 346 height 37
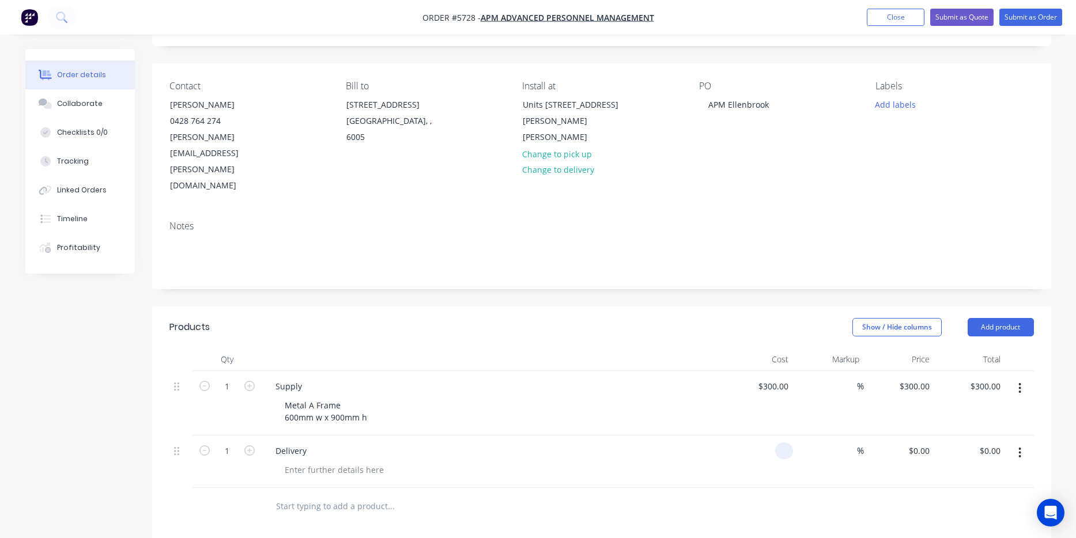
click at [776, 443] on div at bounding box center [784, 451] width 18 height 17
type input "$75.00"
click at [727, 488] on div at bounding box center [601, 506] width 865 height 37
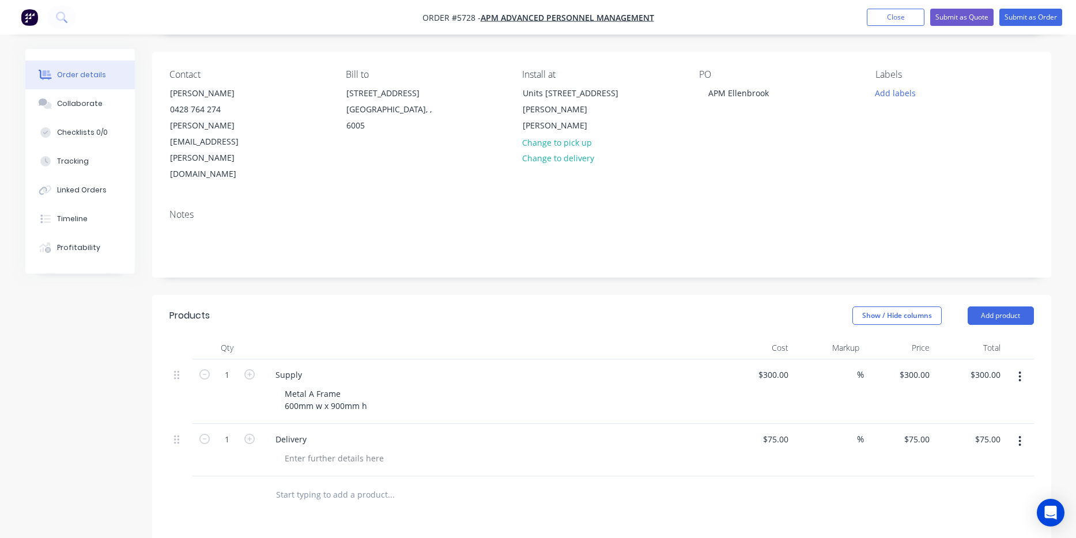
scroll to position [69, 0]
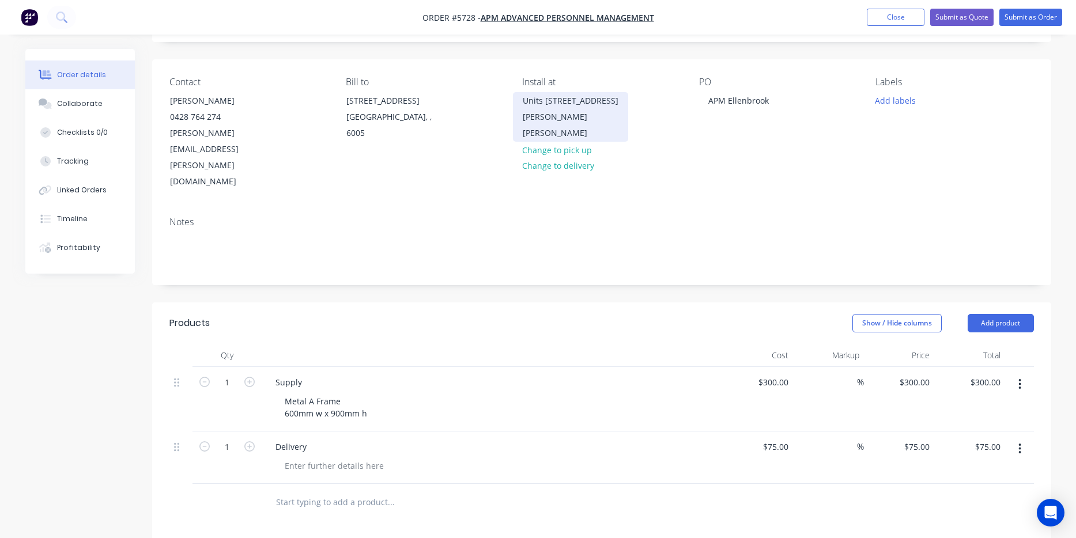
click at [556, 103] on div "Units [STREET_ADDRESS][PERSON_NAME][PERSON_NAME]" at bounding box center [571, 117] width 96 height 48
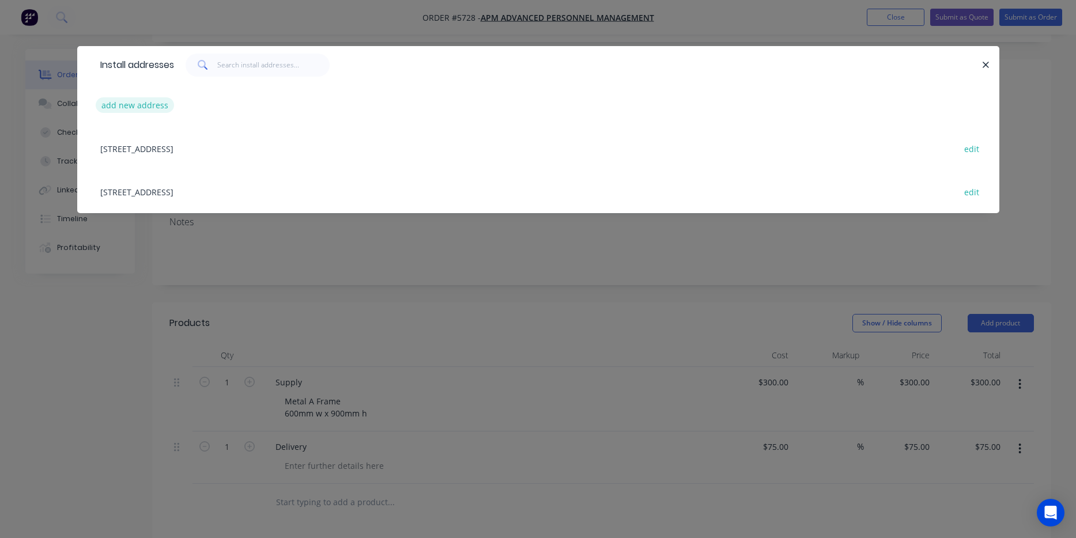
click at [142, 108] on button "add new address" at bounding box center [135, 105] width 79 height 16
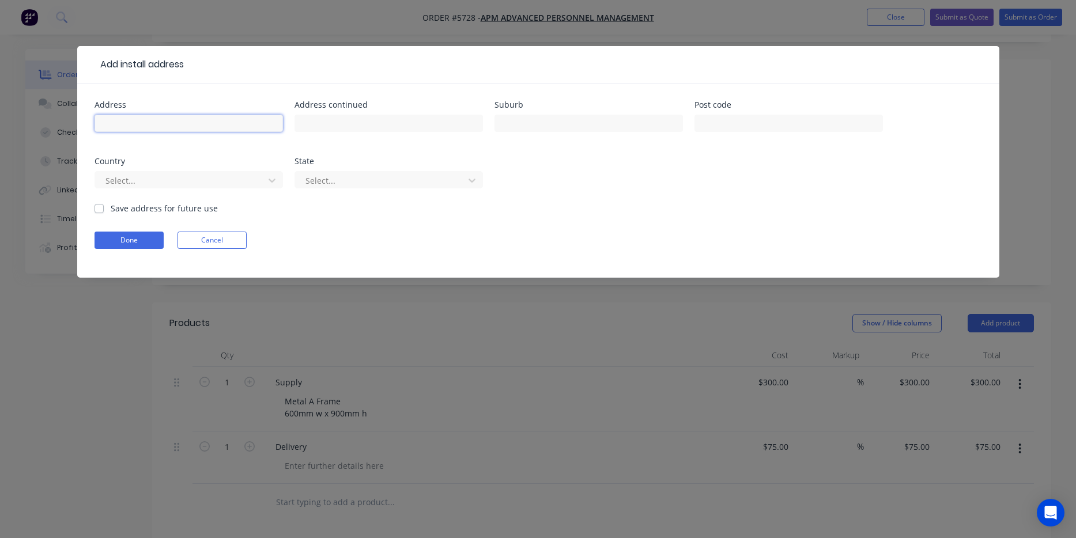
click at [143, 120] on input "text" at bounding box center [189, 123] width 188 height 17
paste input "[STREET_ADDRESS]"
type input "[STREET_ADDRESS]"
click at [130, 235] on button "Done" at bounding box center [129, 240] width 69 height 17
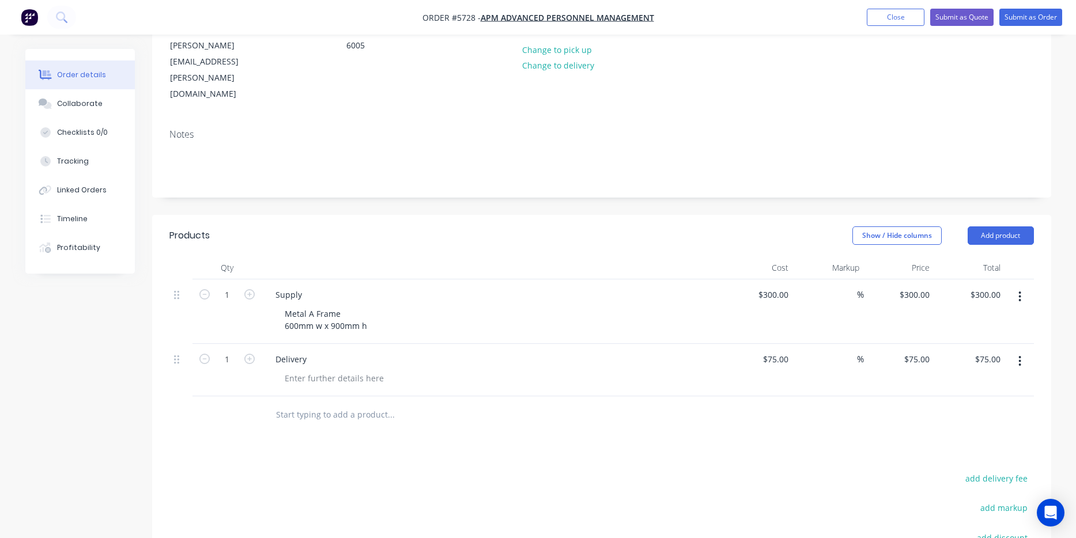
scroll to position [56, 0]
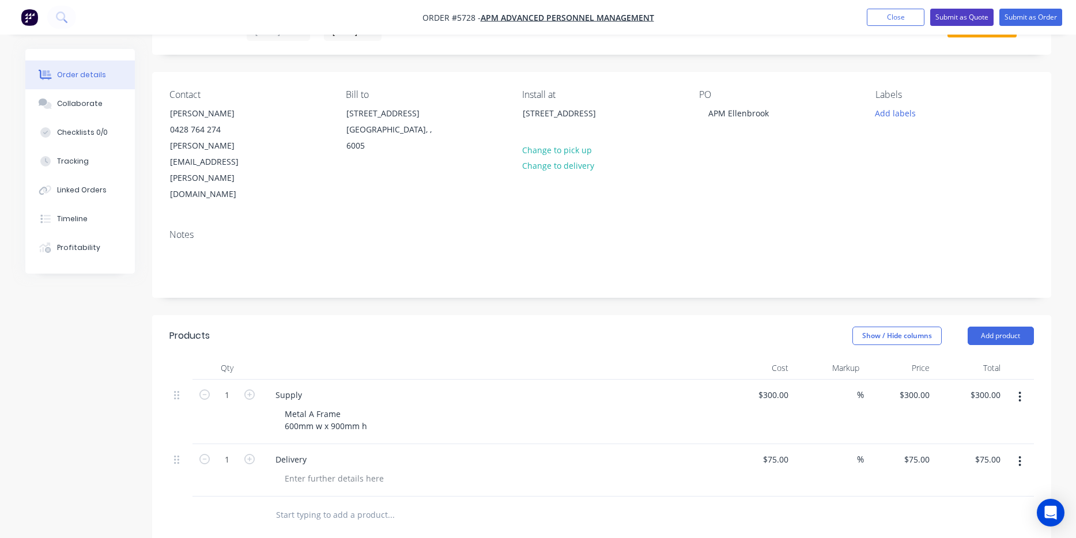
click at [958, 20] on button "Submit as Quote" at bounding box center [961, 17] width 63 height 17
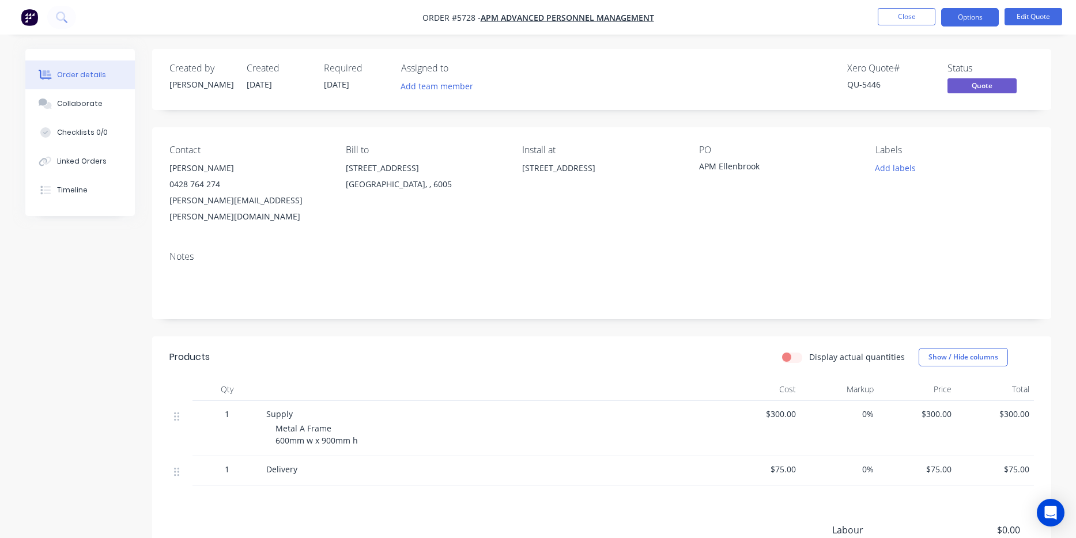
click at [964, 21] on button "Options" at bounding box center [970, 17] width 58 height 18
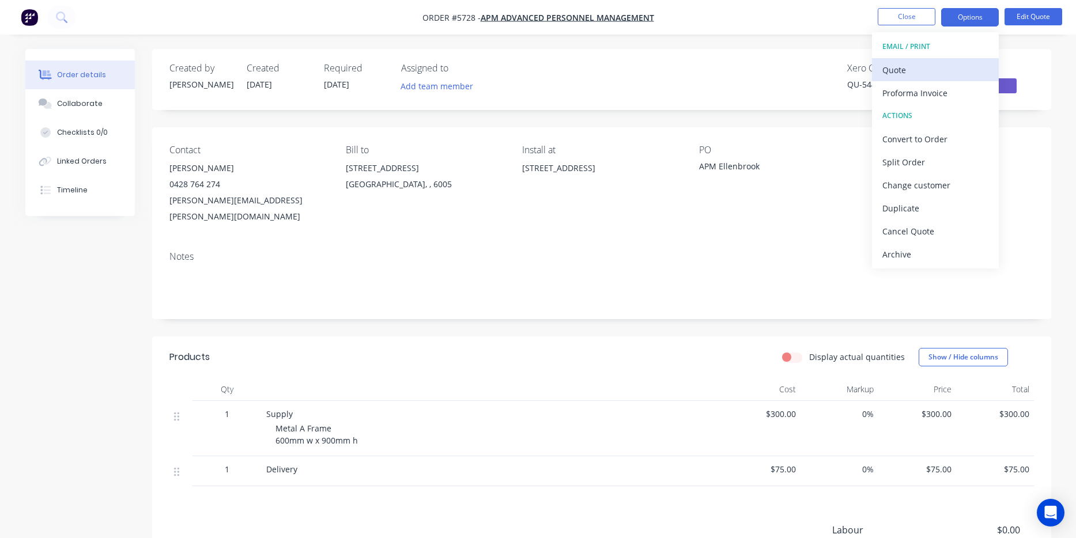
click at [952, 72] on div "Quote" at bounding box center [935, 70] width 106 height 17
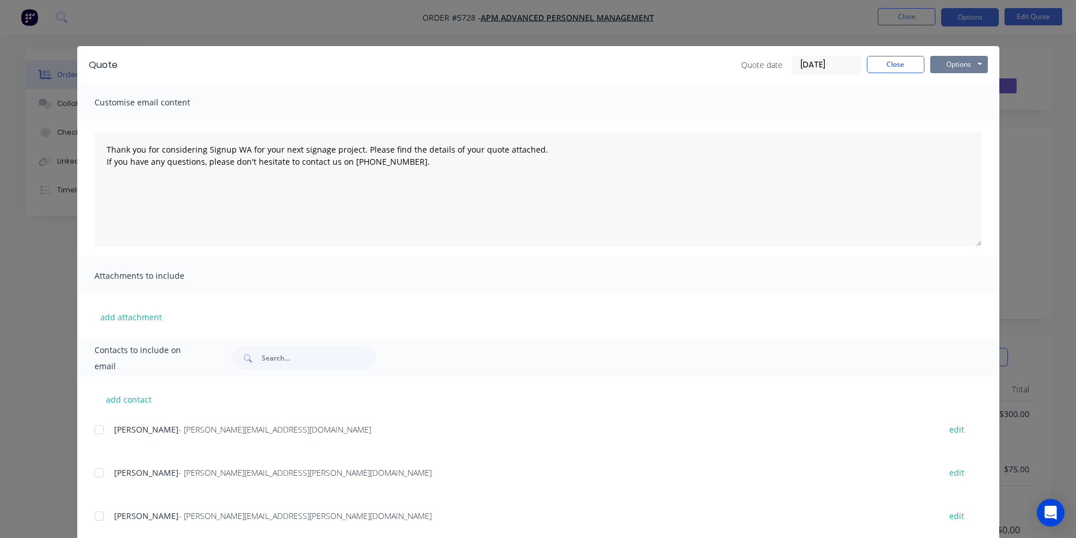
click at [965, 66] on button "Options" at bounding box center [959, 64] width 58 height 17
click at [967, 104] on button "Print" at bounding box center [967, 104] width 74 height 19
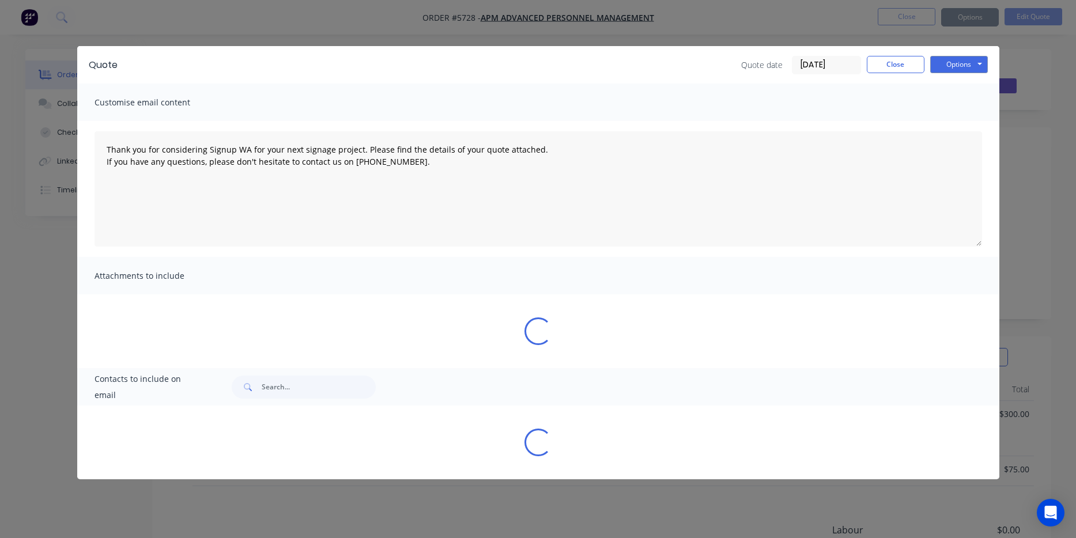
type textarea "Thank you for considering Signup WA for your next signage project. Please find …"
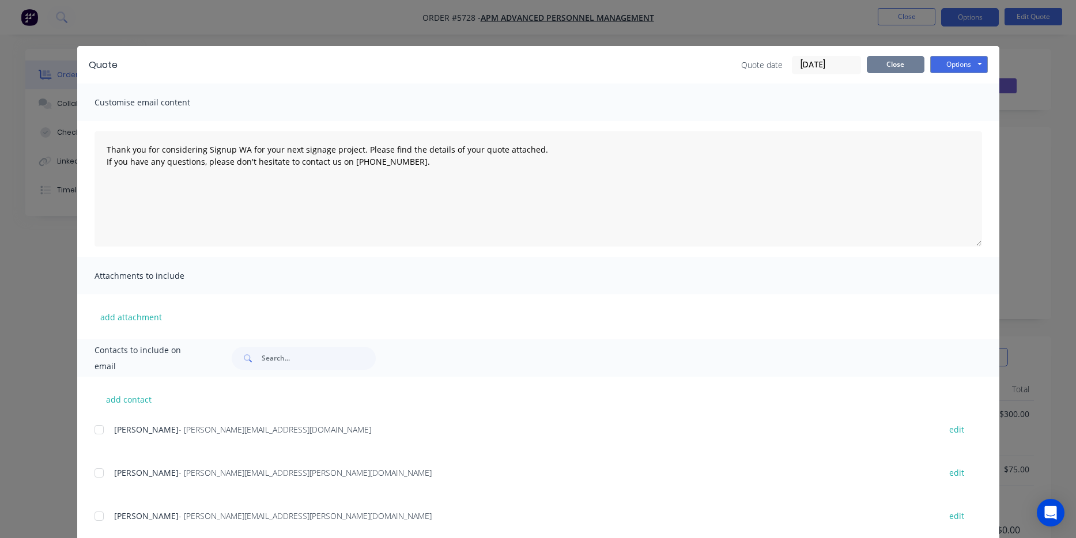
click at [915, 69] on button "Close" at bounding box center [896, 64] width 58 height 17
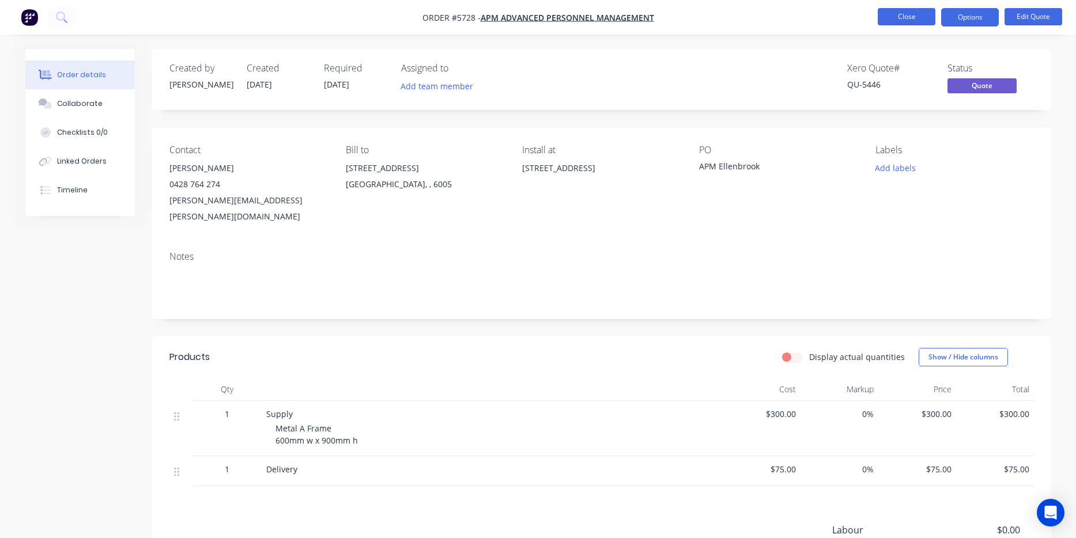
click at [914, 18] on button "Close" at bounding box center [907, 16] width 58 height 17
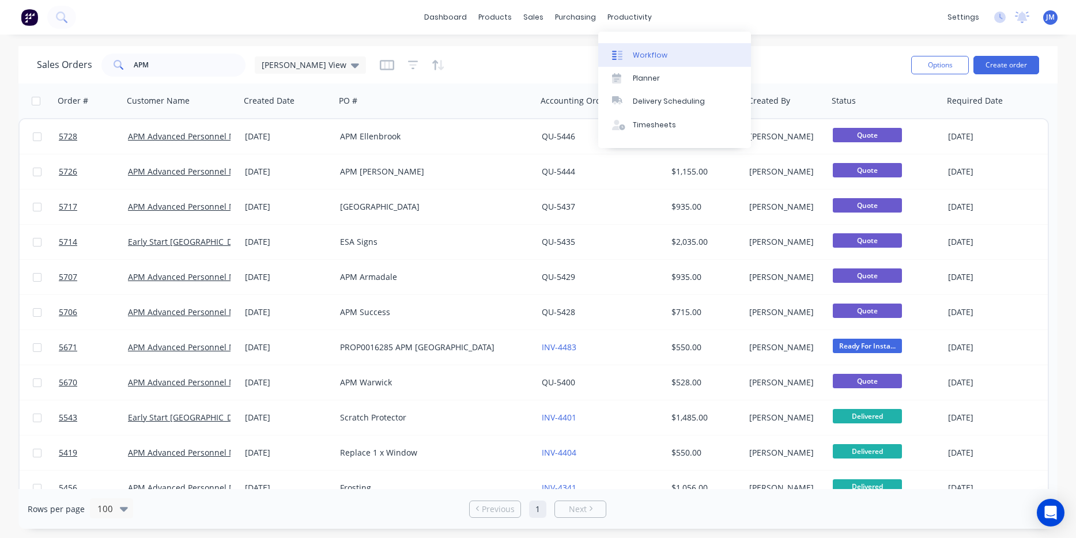
click at [647, 45] on link "Workflow" at bounding box center [674, 54] width 153 height 23
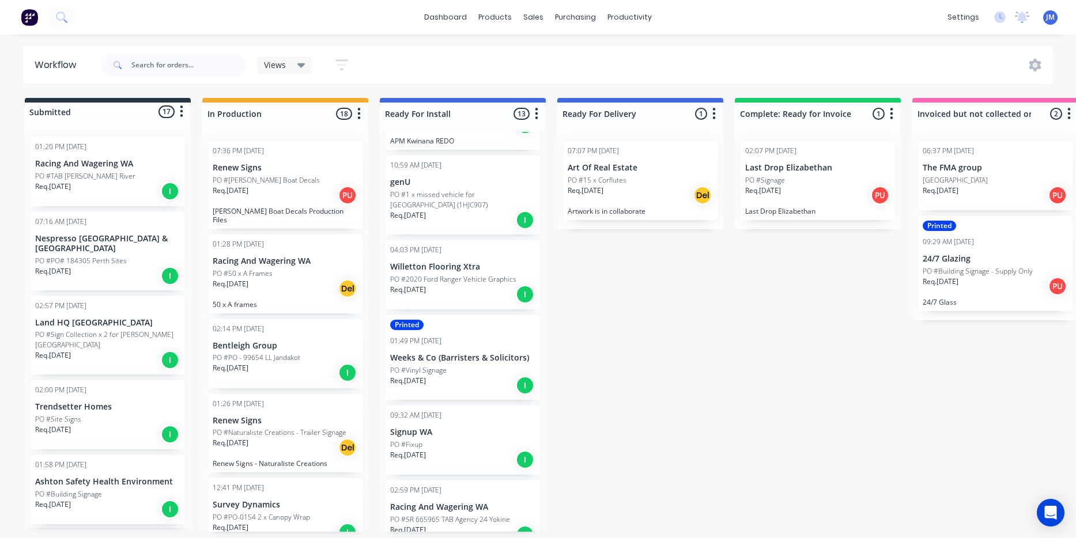
scroll to position [416, 0]
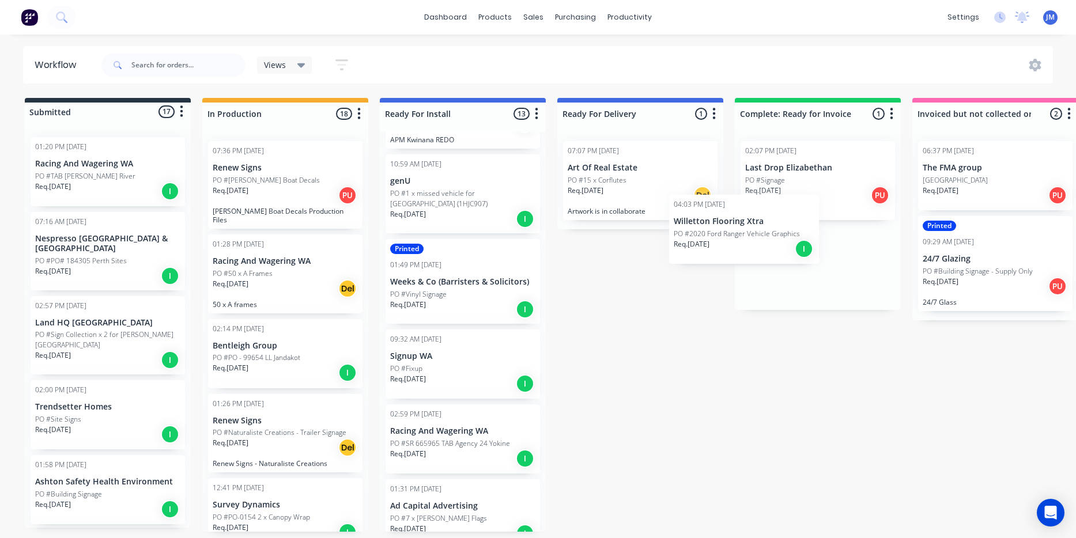
drag, startPoint x: 432, startPoint y: 292, endPoint x: 818, endPoint y: 220, distance: 392.7
click at [812, 222] on div "Submitted 17 Status colour #273444 hex #273444 Save Cancel Summaries Total orde…" at bounding box center [701, 315] width 1421 height 434
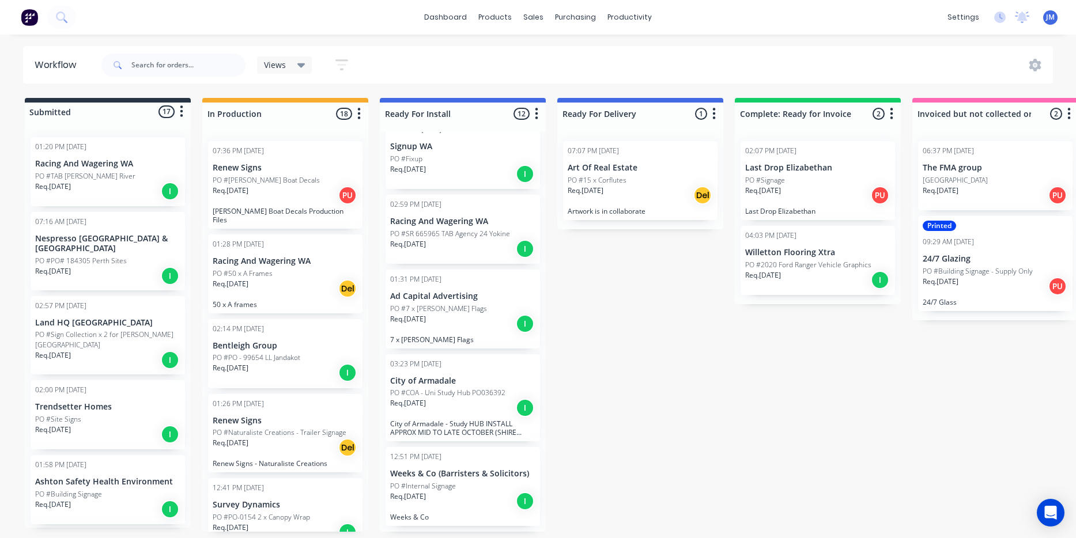
scroll to position [625, 0]
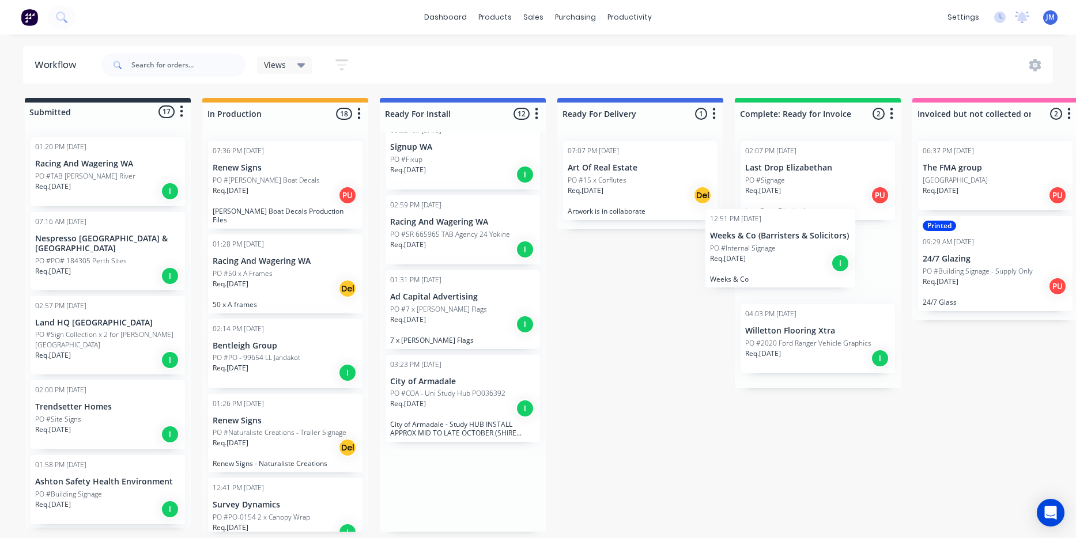
drag, startPoint x: 440, startPoint y: 479, endPoint x: 769, endPoint y: 244, distance: 404.5
click at [769, 244] on div "Submitted 17 Status colour #273444 hex #273444 Save Cancel Summaries Total orde…" at bounding box center [701, 315] width 1421 height 434
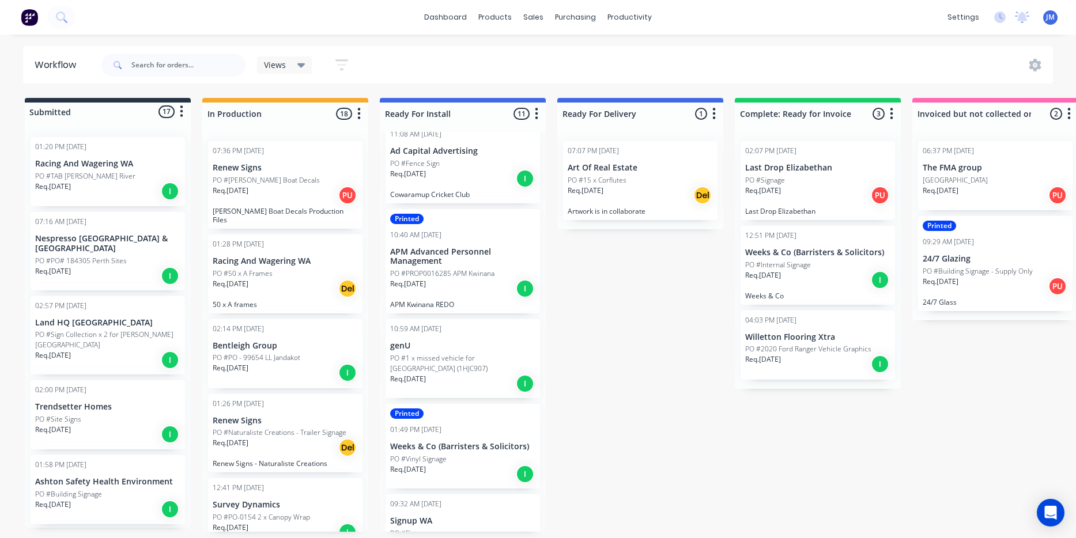
scroll to position [243, 0]
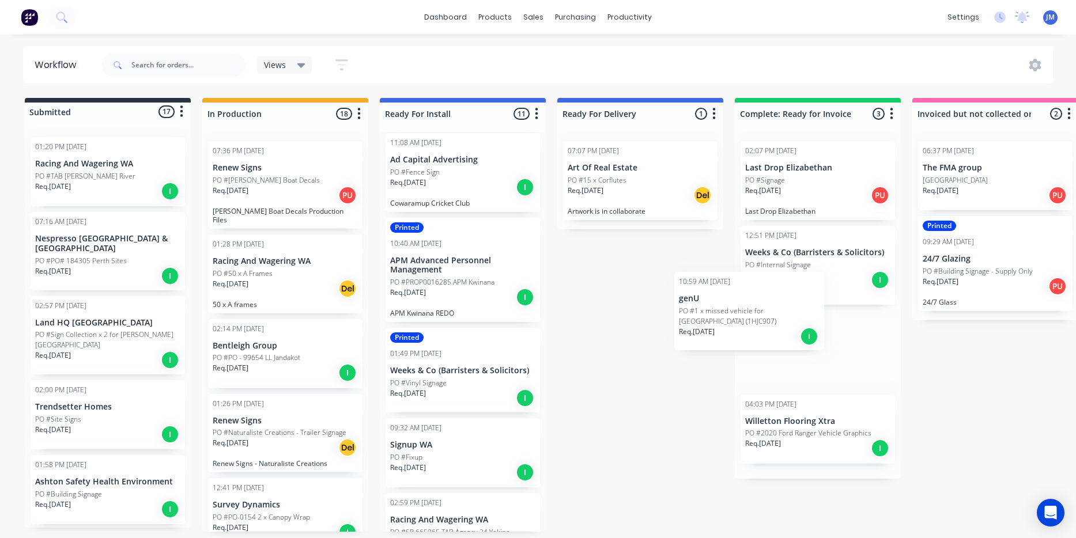
drag, startPoint x: 424, startPoint y: 382, endPoint x: 757, endPoint y: 318, distance: 338.6
click at [751, 318] on div "Submitted 17 Status colour #273444 hex #273444 Save Cancel Summaries Total orde…" at bounding box center [701, 315] width 1421 height 434
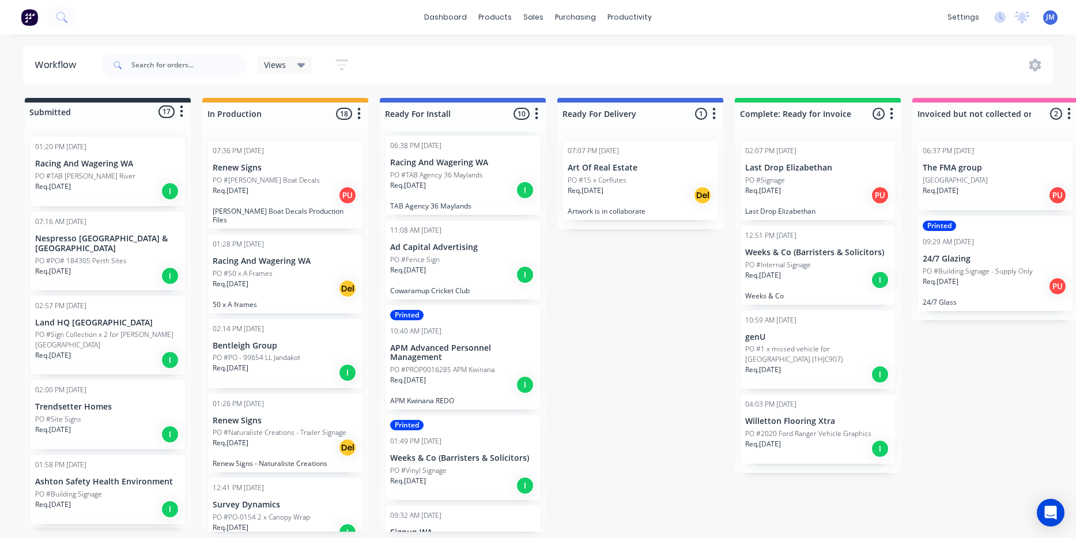
scroll to position [157, 0]
